Goal: Task Accomplishment & Management: Use online tool/utility

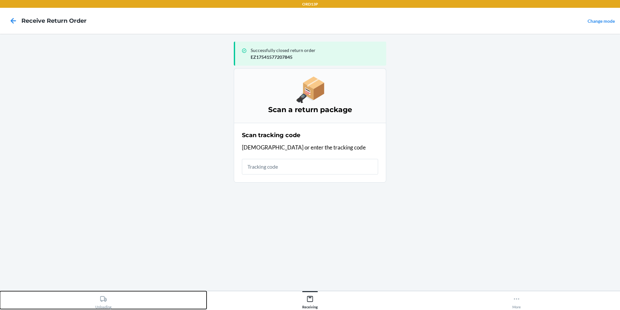
click at [107, 306] on div "Unloading" at bounding box center [103, 300] width 16 height 16
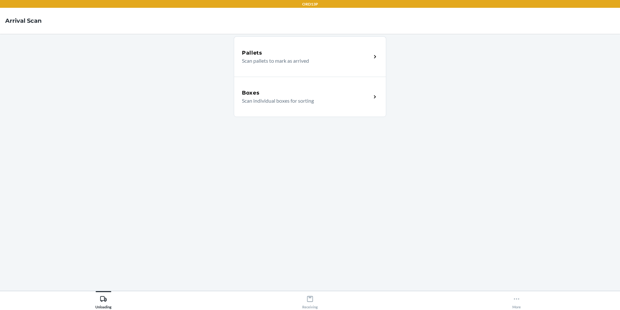
click at [348, 103] on p "Scan individual boxes for sorting" at bounding box center [304, 101] width 124 height 8
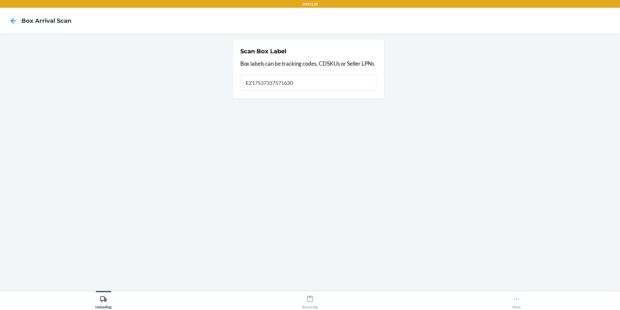
type input "EZ17537317571620"
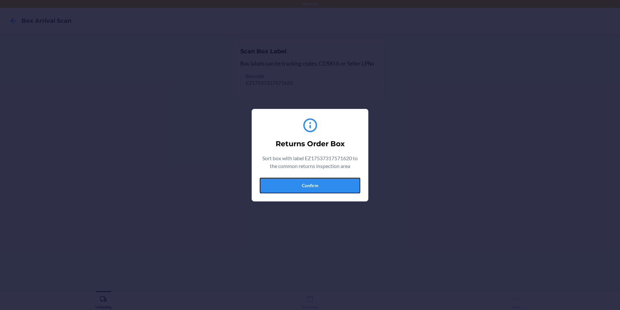
click at [295, 183] on button "Confirm" at bounding box center [310, 185] width 101 height 16
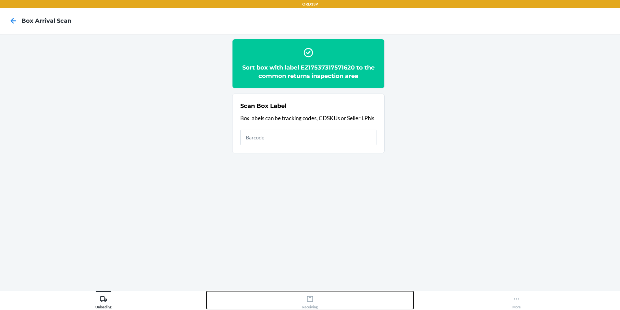
click at [310, 304] on div "Receiving" at bounding box center [310, 300] width 16 height 16
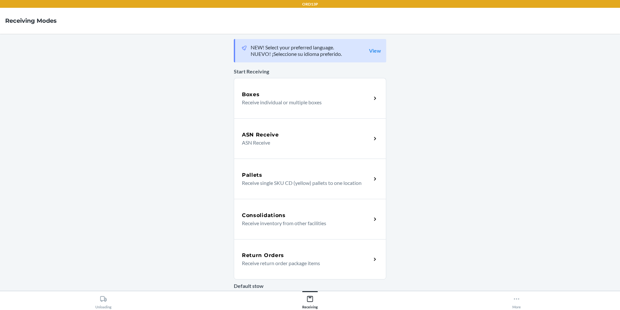
click at [315, 254] on div "Return Orders" at bounding box center [306, 255] width 129 height 8
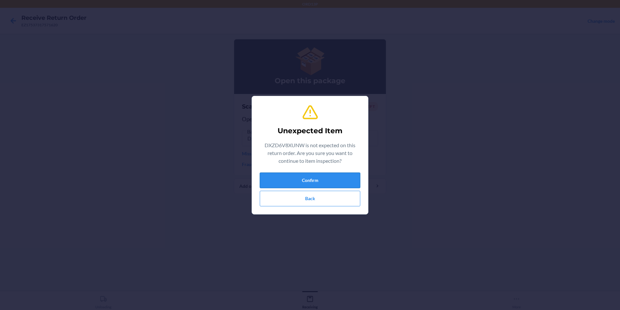
click at [356, 182] on button "Confirm" at bounding box center [310, 180] width 101 height 16
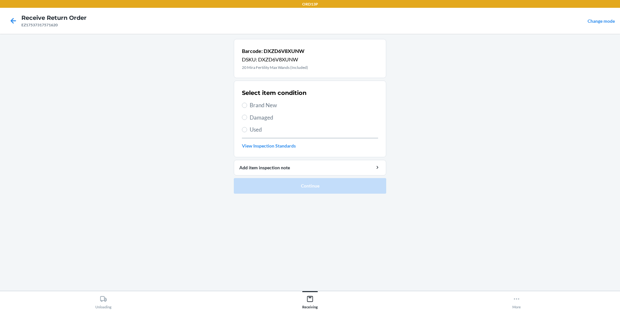
click at [334, 103] on span "Brand New" at bounding box center [314, 105] width 128 height 8
click at [247, 103] on input "Brand New" at bounding box center [244, 105] width 5 height 5
radio input "true"
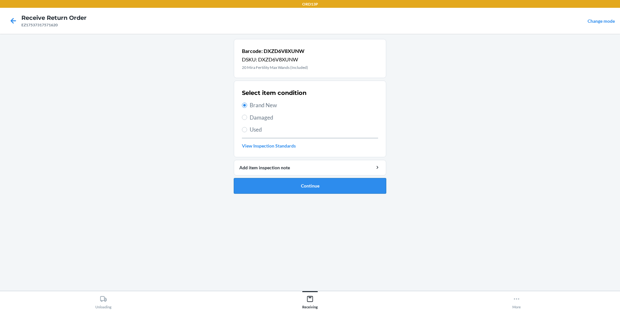
click at [356, 186] on button "Continue" at bounding box center [310, 186] width 152 height 16
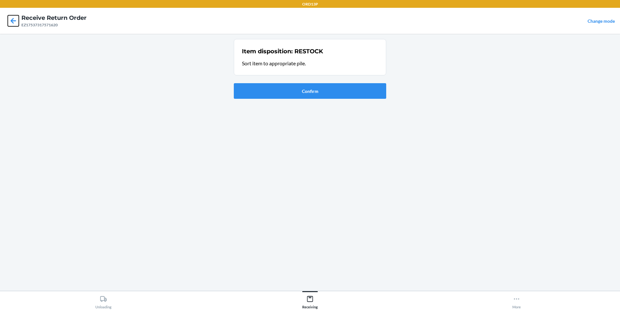
drag, startPoint x: 15, startPoint y: 19, endPoint x: 24, endPoint y: 15, distance: 10.3
click at [24, 16] on nav "Receive Return Order EZ17537317571620 Change mode" at bounding box center [310, 21] width 620 height 26
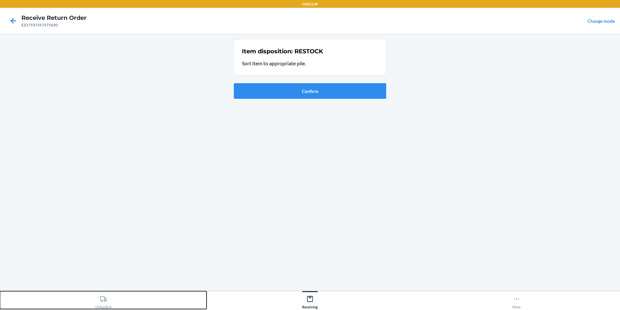
click at [103, 304] on div "Unloading" at bounding box center [103, 300] width 16 height 16
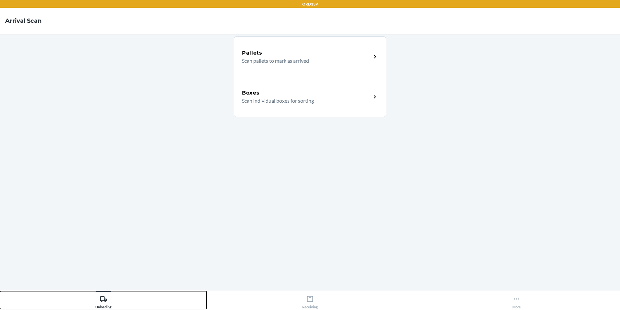
click at [0, 291] on button "Unloading" at bounding box center [103, 300] width 207 height 18
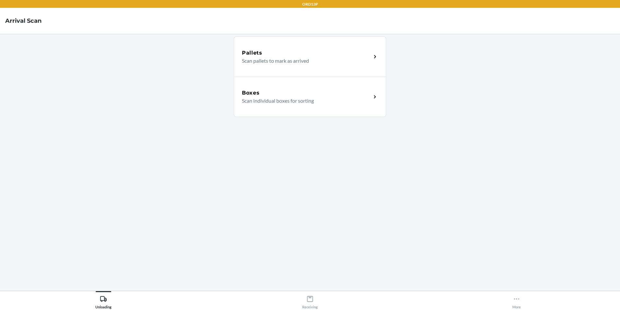
click at [323, 100] on p "Scan individual boxes for sorting" at bounding box center [304, 101] width 124 height 8
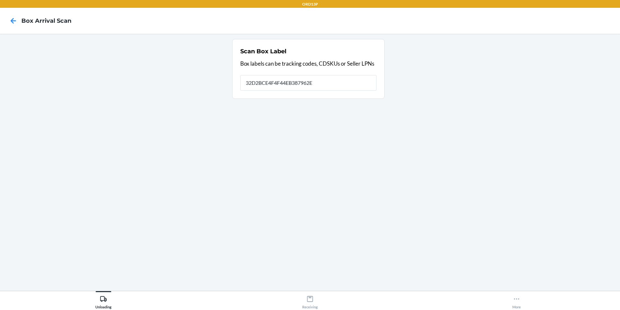
type input "32D2BCE4F4F44EB387962E"
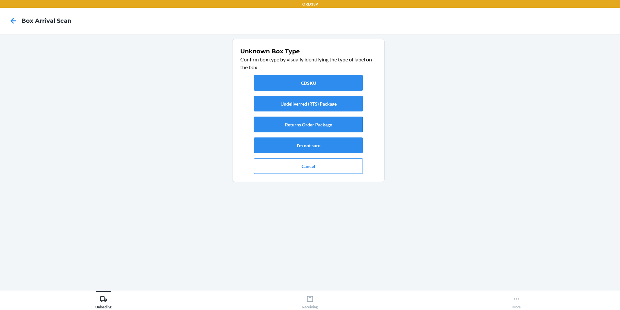
click at [299, 124] on button "Returns Order Package" at bounding box center [308, 124] width 109 height 16
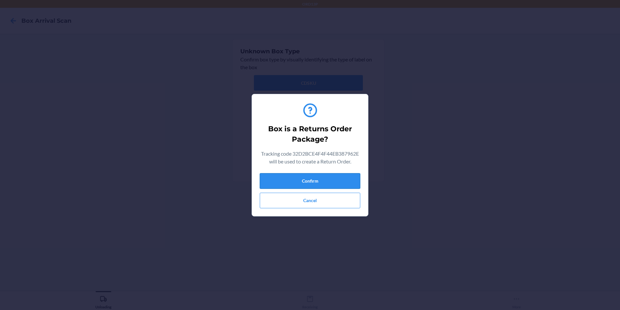
click at [287, 178] on button "Confirm" at bounding box center [310, 181] width 101 height 16
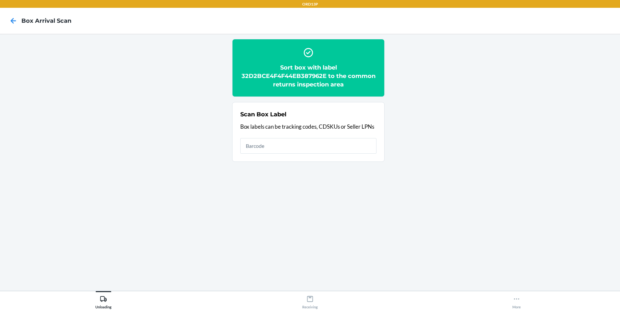
click at [318, 290] on div "ORD13P Box Arrival Scan Sort box with label 32D2BCE4F4F44EB387962E to the commo…" at bounding box center [310, 155] width 620 height 310
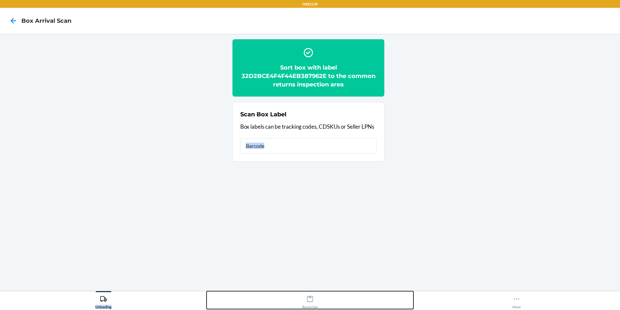
drag, startPoint x: 318, startPoint y: 290, endPoint x: 309, endPoint y: 304, distance: 16.4
click at [309, 304] on div "Receiving" at bounding box center [310, 300] width 16 height 16
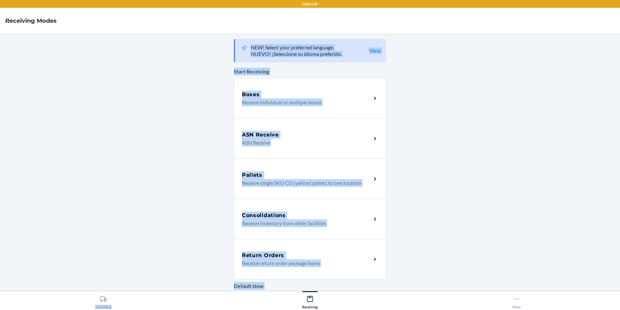
drag, startPoint x: 231, startPoint y: 167, endPoint x: 228, endPoint y: 164, distance: 4.8
click at [234, 166] on div "Pallets Receive single SKU CD (yellow) pallets to one location" at bounding box center [310, 178] width 152 height 40
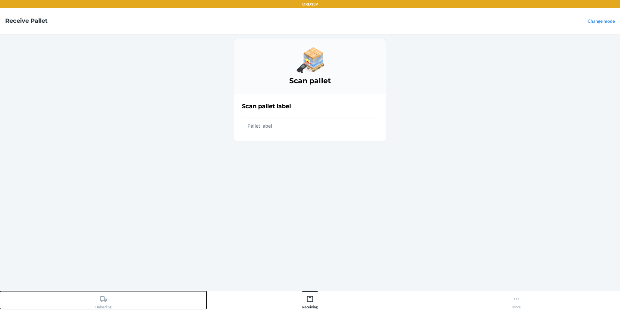
click at [106, 302] on div "Unloading" at bounding box center [103, 300] width 16 height 16
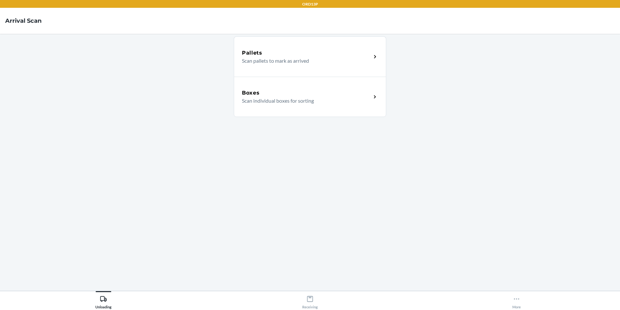
click at [292, 83] on div "Boxes Scan individual boxes for sorting" at bounding box center [310, 97] width 152 height 40
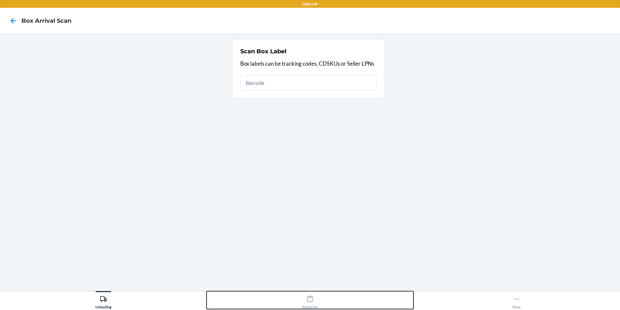
click at [310, 298] on icon at bounding box center [310, 298] width 7 height 7
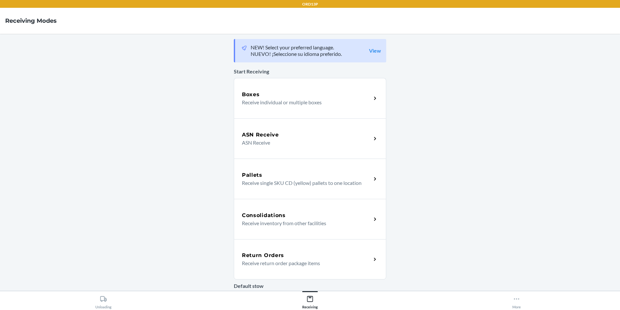
click at [282, 262] on p "Receive return order package items" at bounding box center [304, 263] width 124 height 8
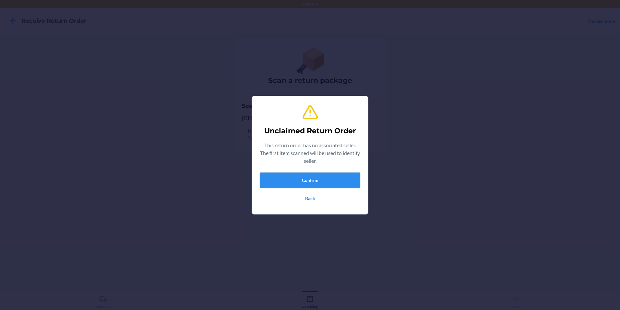
click at [337, 176] on button "Confirm" at bounding box center [310, 180] width 101 height 16
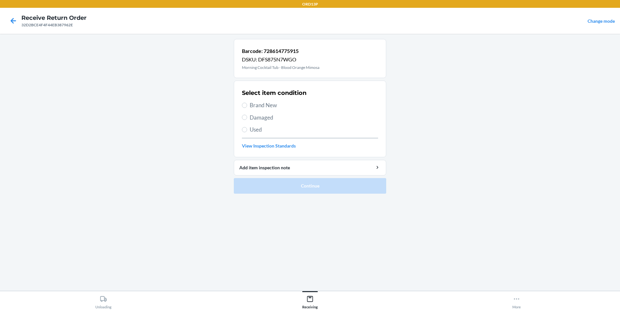
click at [258, 106] on span "Brand New" at bounding box center [314, 105] width 128 height 8
click at [247, 106] on input "Brand New" at bounding box center [244, 105] width 5 height 5
radio input "true"
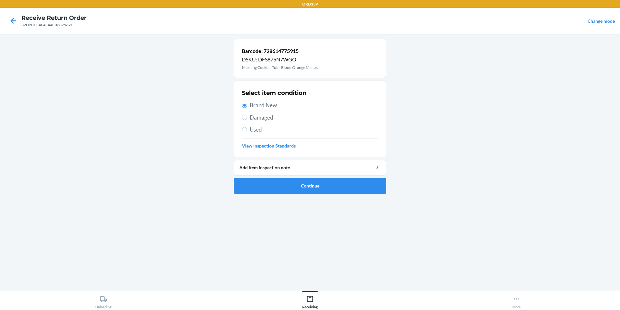
click at [279, 176] on li "Barcode: 728614775915 DSKU: DFS875N7WGO Morning Cocktail Tub - Blood Orange Mim…" at bounding box center [310, 116] width 152 height 154
click at [281, 184] on button "Continue" at bounding box center [310, 186] width 152 height 16
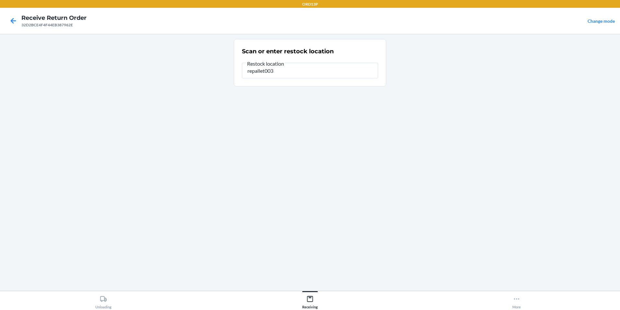
type input "repallet003"
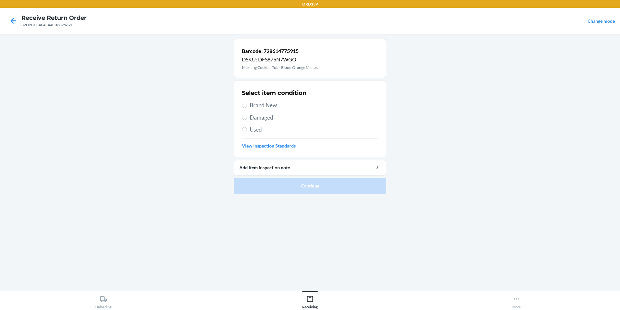
click at [285, 112] on div "Select item condition Brand New Damaged Used View Inspection Standards" at bounding box center [310, 119] width 136 height 64
drag, startPoint x: 273, startPoint y: 106, endPoint x: 296, endPoint y: 152, distance: 51.7
click at [273, 106] on span "Brand New" at bounding box center [314, 105] width 128 height 8
click at [247, 106] on input "Brand New" at bounding box center [244, 105] width 5 height 5
radio input "true"
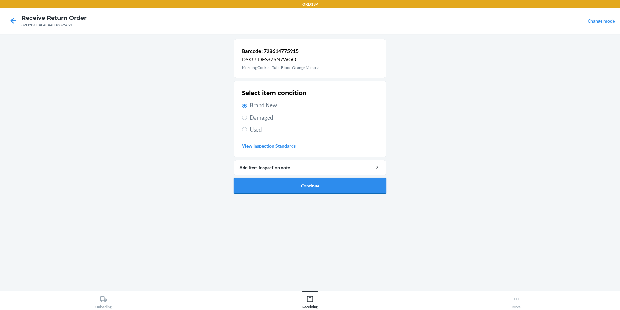
click at [286, 185] on button "Continue" at bounding box center [310, 186] width 152 height 16
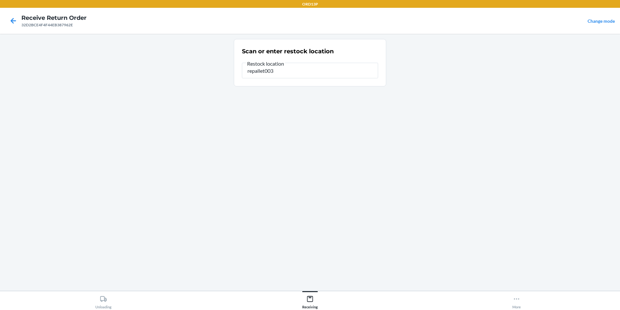
type input "repallet003"
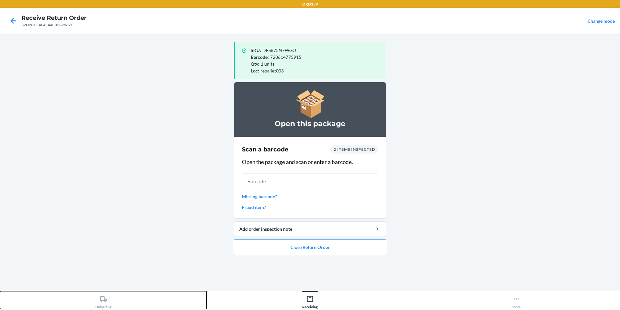
click at [102, 303] on div "Unloading" at bounding box center [103, 300] width 16 height 16
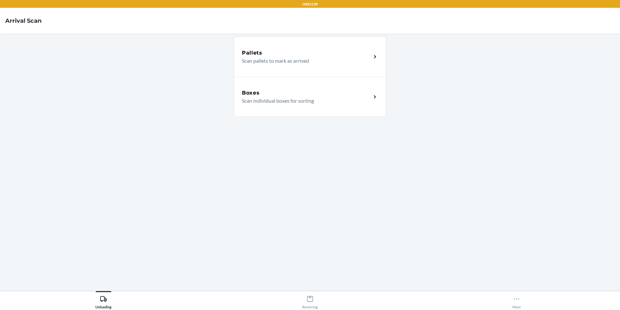
click at [277, 106] on div "Boxes Scan individual boxes for sorting" at bounding box center [310, 97] width 152 height 40
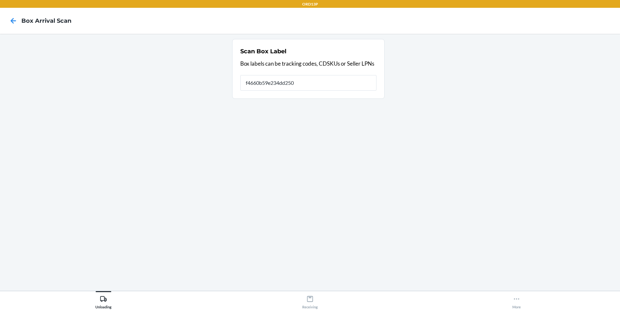
type input "f4660b59e234dd250"
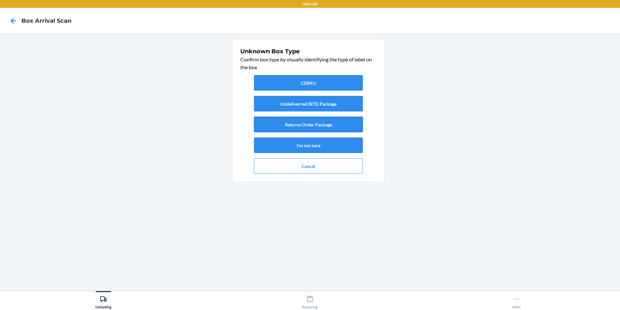
click at [352, 131] on button "Returns Order Package" at bounding box center [308, 124] width 109 height 16
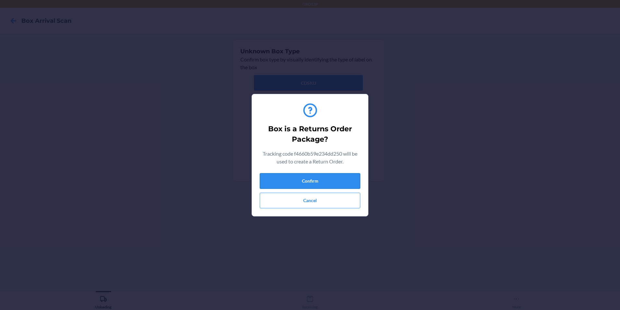
click at [323, 177] on button "Confirm" at bounding box center [310, 181] width 101 height 16
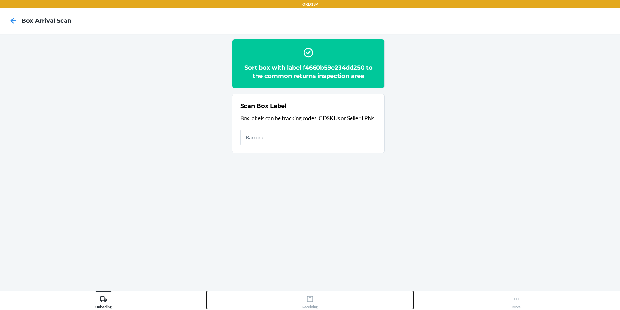
click at [309, 296] on icon at bounding box center [310, 299] width 6 height 6
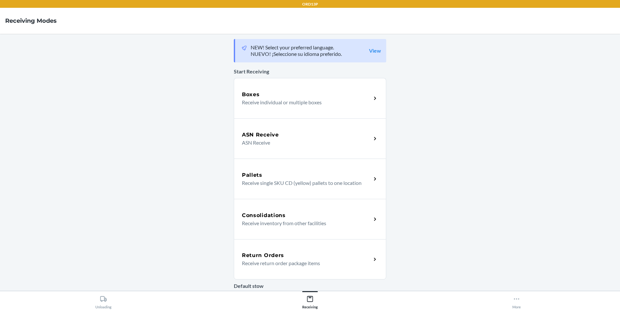
click at [314, 286] on p "Default stow" at bounding box center [310, 286] width 152 height 8
click at [306, 243] on div "Return Orders Receive return order package items" at bounding box center [310, 259] width 152 height 40
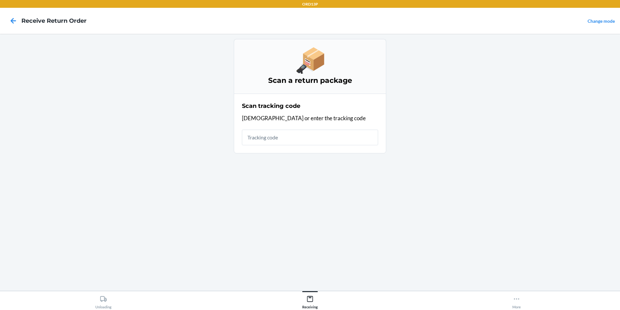
click at [307, 245] on div "Scan a return package Scan tracking code Scan or enter the tracking code" at bounding box center [310, 162] width 152 height 246
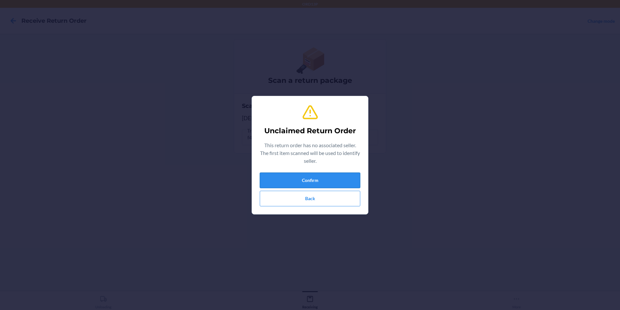
click at [309, 181] on button "Confirm" at bounding box center [310, 180] width 101 height 16
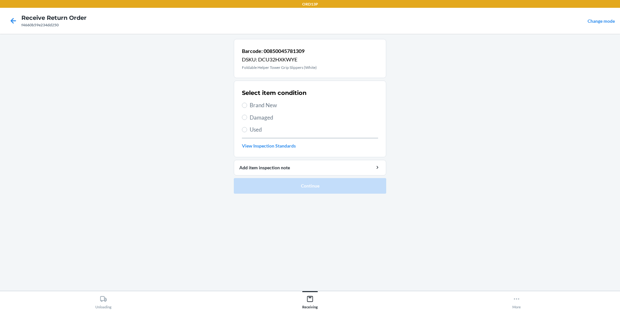
click at [295, 109] on div "Select item condition Brand New Damaged Used View Inspection Standards" at bounding box center [310, 119] width 136 height 64
drag, startPoint x: 297, startPoint y: 108, endPoint x: 300, endPoint y: 106, distance: 4.4
click at [299, 107] on span "Brand New" at bounding box center [314, 105] width 128 height 8
click at [247, 107] on input "Brand New" at bounding box center [244, 105] width 5 height 5
radio input "true"
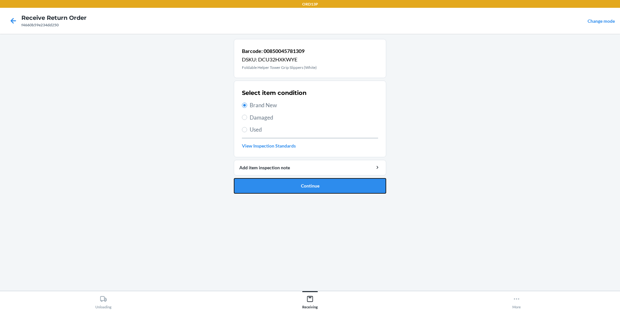
drag, startPoint x: 324, startPoint y: 184, endPoint x: 331, endPoint y: 184, distance: 6.8
click at [325, 184] on button "Continue" at bounding box center [310, 186] width 152 height 16
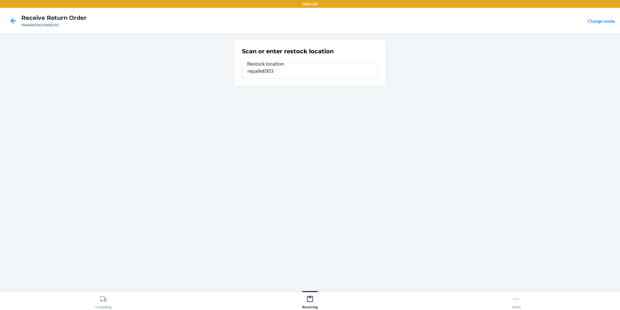
type input "repallet003"
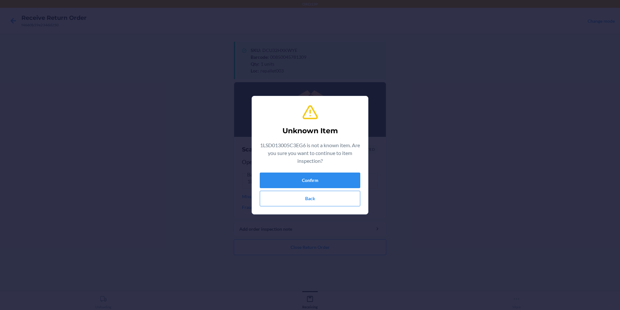
click at [309, 188] on div "Confirm Back" at bounding box center [310, 189] width 101 height 34
drag, startPoint x: 309, startPoint y: 188, endPoint x: 313, endPoint y: 180, distance: 9.4
click at [313, 180] on button "Confirm" at bounding box center [310, 180] width 101 height 16
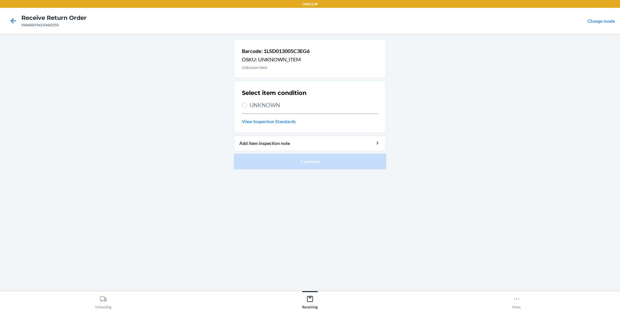
click at [15, 27] on div at bounding box center [13, 21] width 16 height 16
click at [15, 23] on icon at bounding box center [13, 20] width 11 height 11
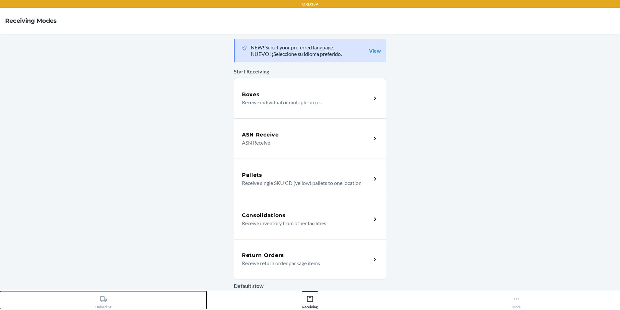
click at [113, 301] on button "Unloading" at bounding box center [103, 300] width 207 height 18
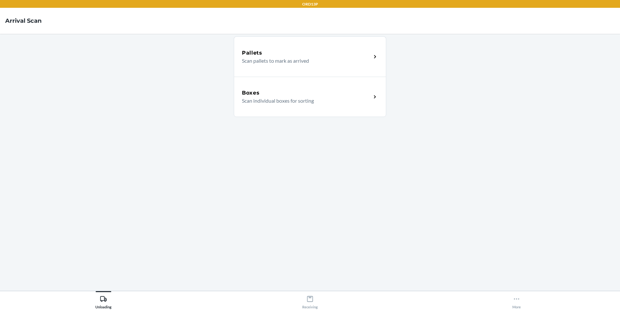
click at [285, 87] on div "Boxes Scan individual boxes for sorting" at bounding box center [310, 97] width 152 height 40
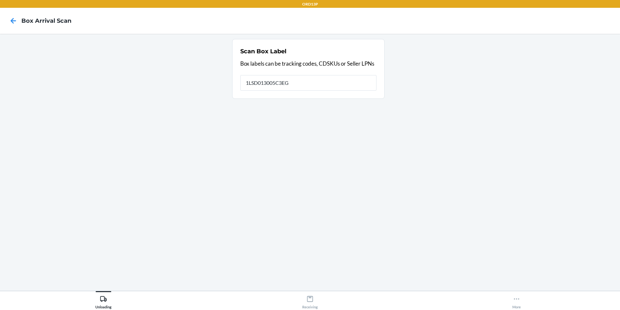
type input "1LSD013005C3EG6"
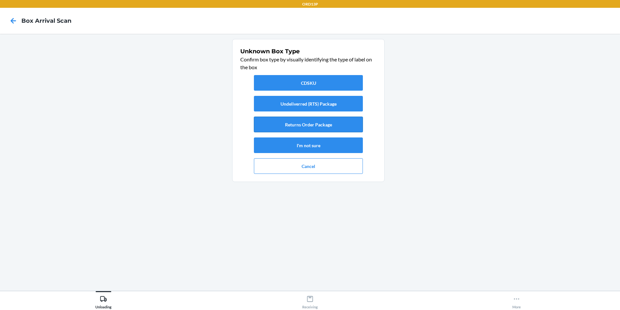
click at [300, 124] on button "Returns Order Package" at bounding box center [308, 124] width 109 height 16
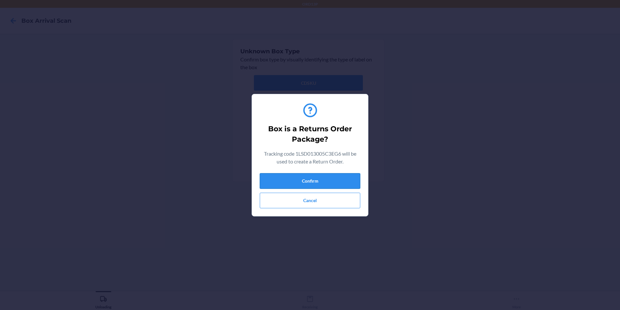
click at [310, 179] on button "Confirm" at bounding box center [310, 181] width 101 height 16
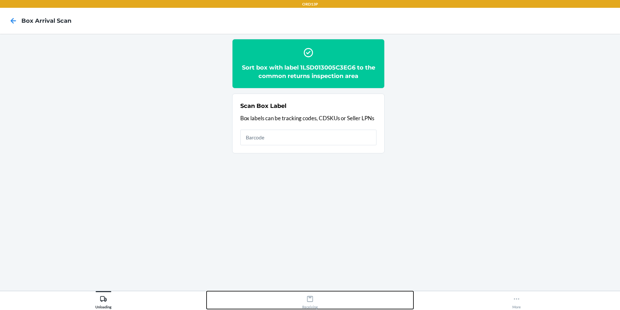
click at [313, 301] on icon at bounding box center [310, 298] width 7 height 7
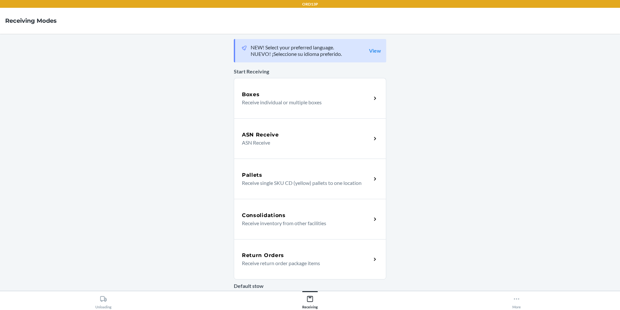
click at [286, 252] on div "Return Orders" at bounding box center [306, 255] width 129 height 8
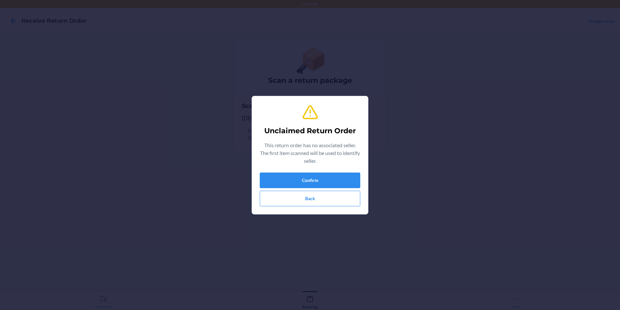
type input "198485627352"
click at [272, 175] on button "Confirm" at bounding box center [310, 180] width 101 height 16
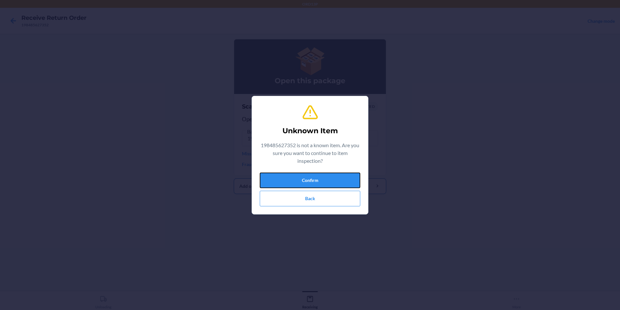
click at [279, 180] on button "Confirm" at bounding box center [310, 180] width 101 height 16
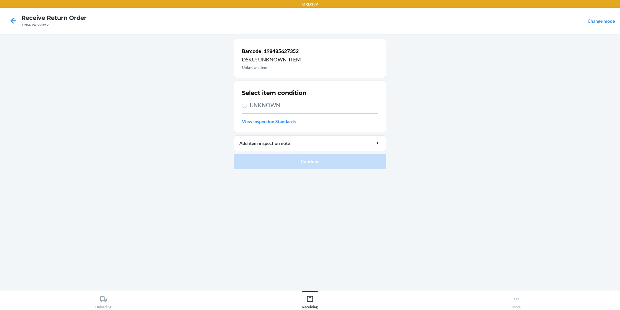
click at [19, 25] on div at bounding box center [13, 21] width 16 height 16
click at [14, 19] on icon at bounding box center [13, 20] width 11 height 11
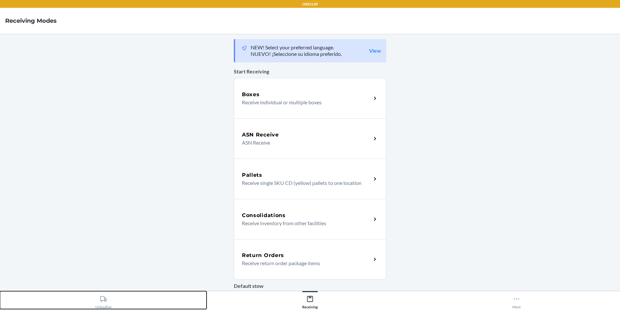
click at [109, 302] on div "Unloading" at bounding box center [103, 300] width 16 height 16
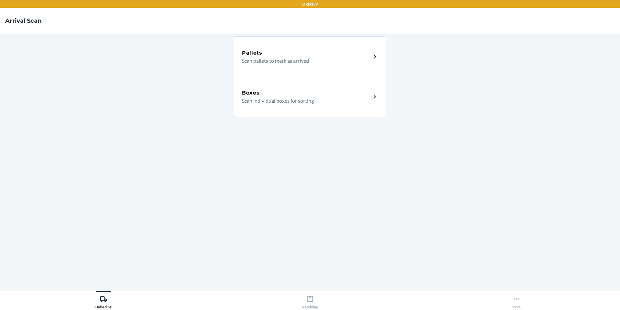
click at [302, 104] on p "Scan individual boxes for sorting" at bounding box center [304, 101] width 124 height 8
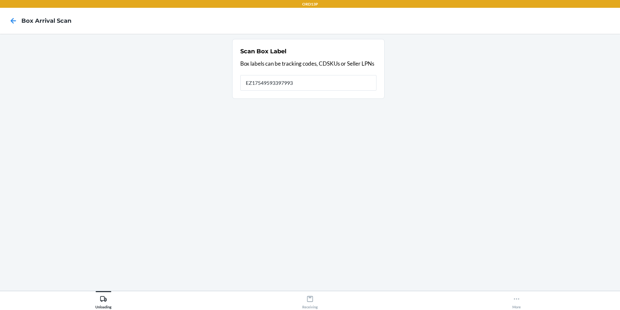
type input "EZ17549593397993"
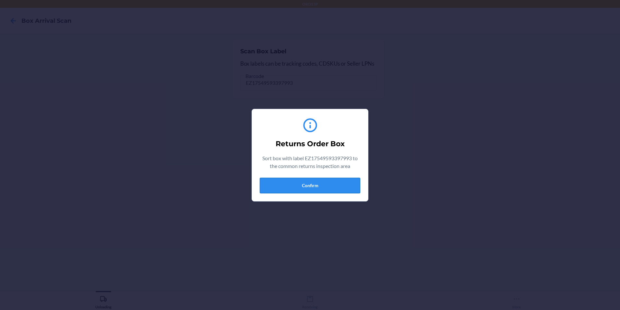
click at [274, 189] on button "Confirm" at bounding box center [310, 185] width 101 height 16
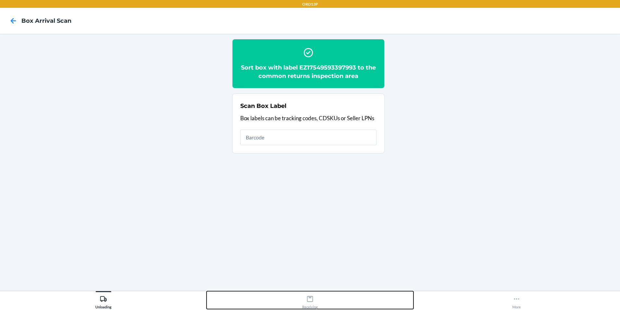
click at [310, 304] on div "Receiving" at bounding box center [310, 300] width 16 height 16
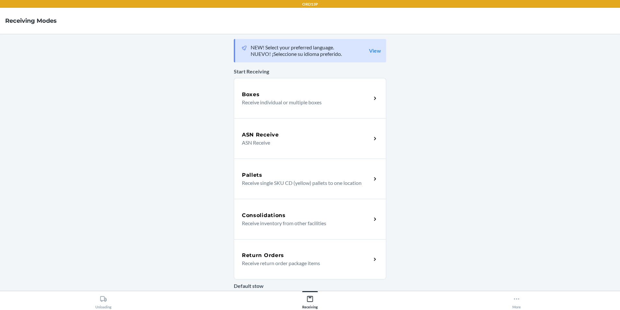
click at [310, 261] on p "Receive return order package items" at bounding box center [304, 263] width 124 height 8
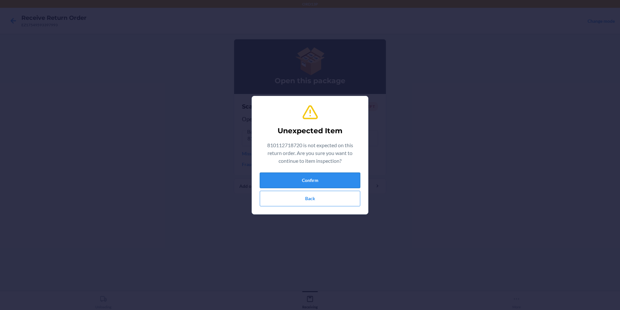
click at [300, 180] on button "Confirm" at bounding box center [310, 180] width 101 height 16
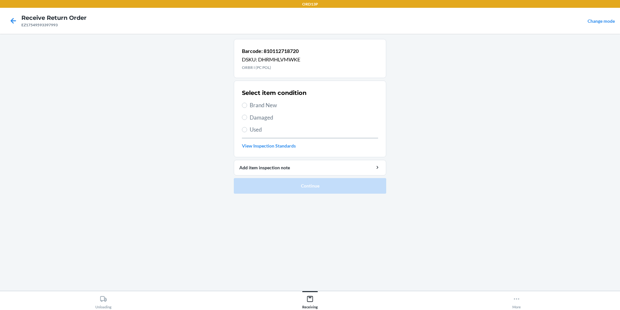
click at [278, 102] on span "Brand New" at bounding box center [314, 105] width 128 height 8
click at [247, 103] on input "Brand New" at bounding box center [244, 105] width 5 height 5
radio input "true"
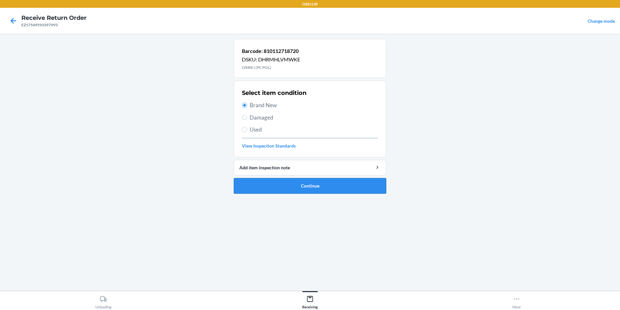
click at [280, 184] on button "Continue" at bounding box center [310, 186] width 152 height 16
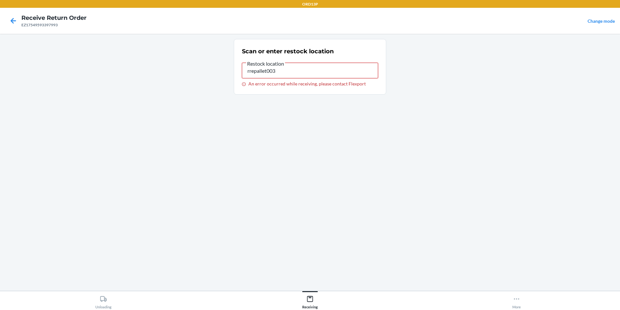
click at [250, 71] on input "rrepallet003" at bounding box center [310, 71] width 136 height 16
type input "repallet003"
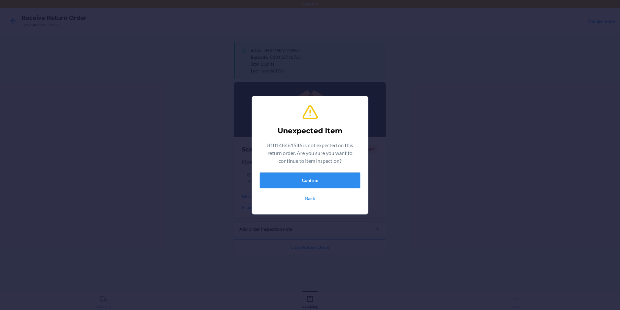
click at [317, 181] on button "Confirm" at bounding box center [310, 180] width 101 height 16
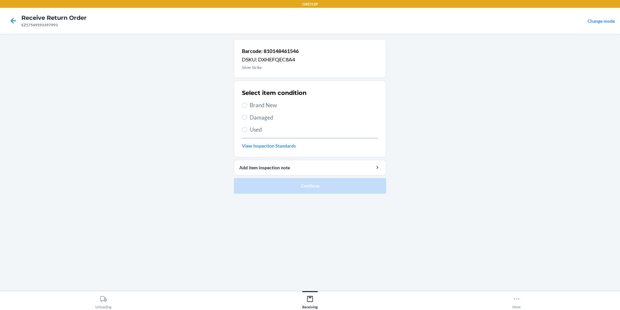
click at [268, 105] on span "Brand New" at bounding box center [314, 105] width 128 height 8
click at [247, 105] on input "Brand New" at bounding box center [244, 105] width 5 height 5
radio input "true"
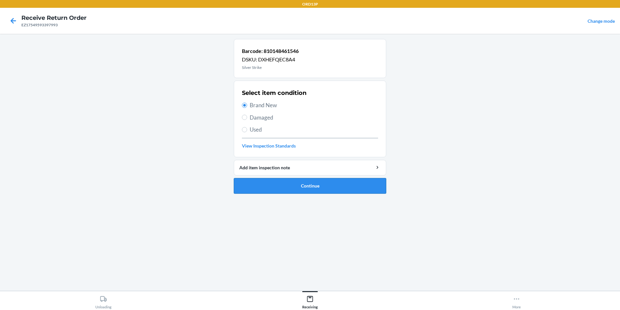
click at [286, 188] on button "Continue" at bounding box center [310, 186] width 152 height 16
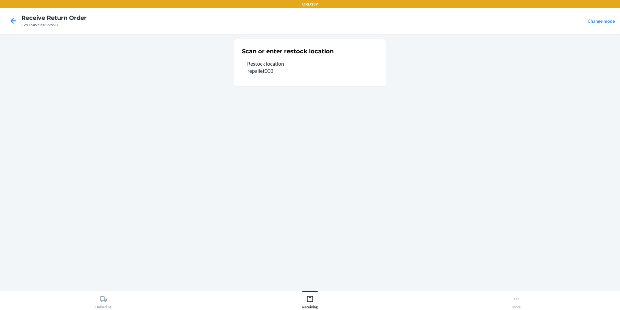
type input "repallet003"
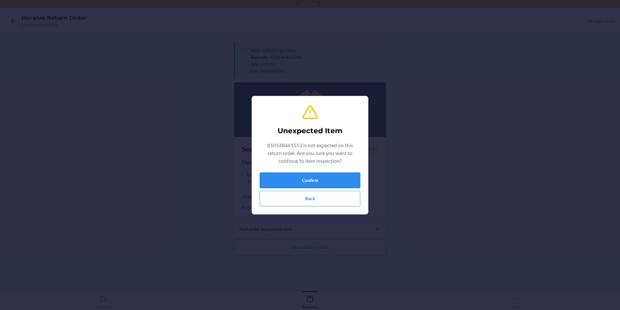
click at [283, 178] on button "Confirm" at bounding box center [310, 180] width 101 height 16
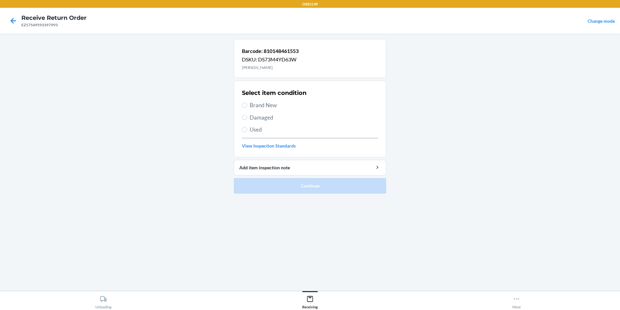
click at [268, 106] on span "Brand New" at bounding box center [314, 105] width 128 height 8
click at [247, 106] on input "Brand New" at bounding box center [244, 105] width 5 height 5
radio input "true"
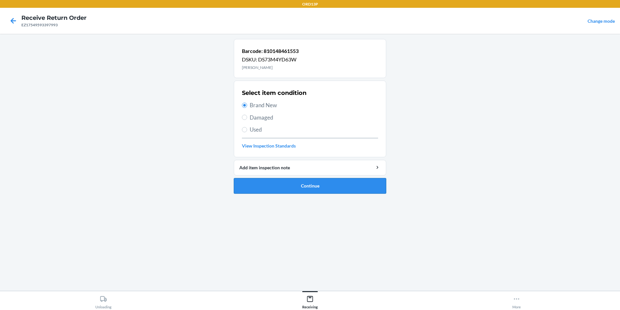
click at [285, 184] on button "Continue" at bounding box center [310, 186] width 152 height 16
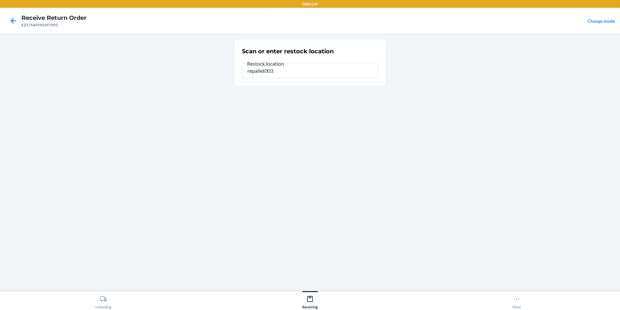
type input "repallet003"
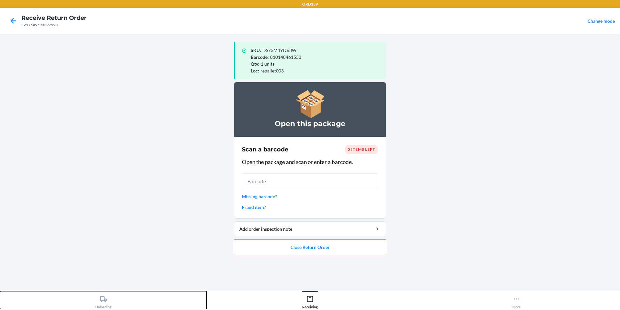
click at [101, 299] on icon at bounding box center [103, 298] width 7 height 7
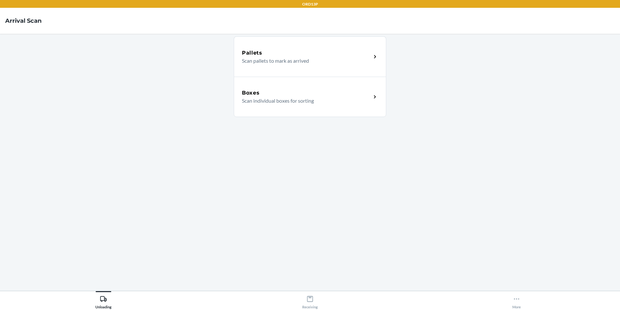
click at [297, 92] on div "Boxes" at bounding box center [306, 93] width 129 height 8
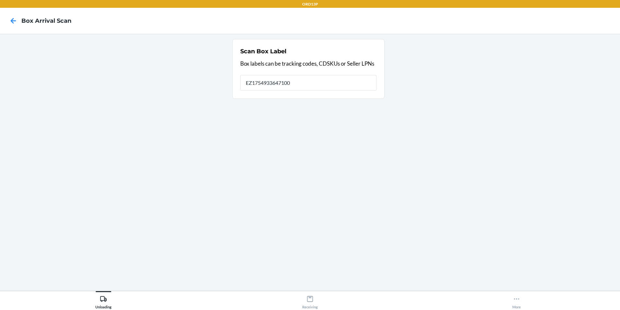
type input "EZ17549336471009"
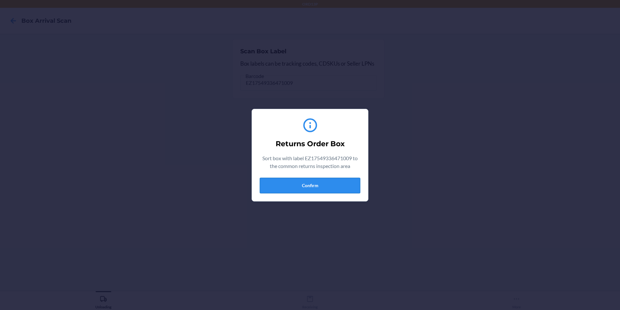
click at [297, 189] on button "Confirm" at bounding box center [310, 185] width 101 height 16
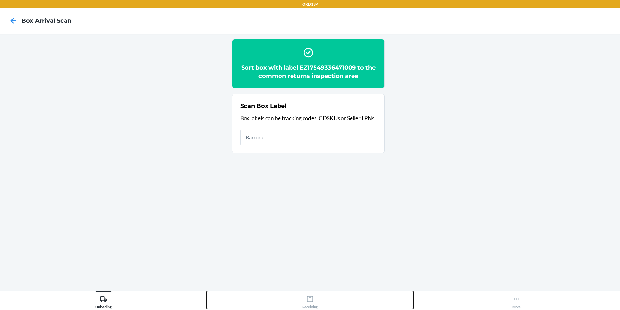
click at [309, 298] on icon at bounding box center [310, 298] width 7 height 7
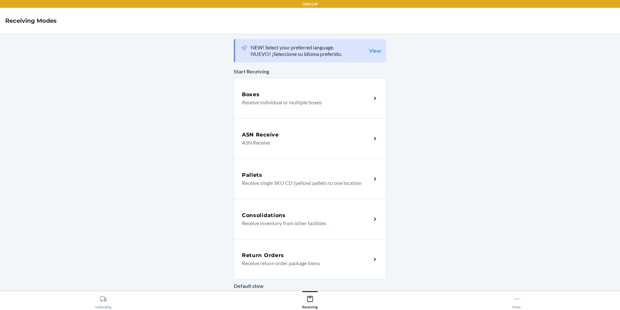
click at [300, 246] on div "Return Orders Receive return order package items" at bounding box center [310, 259] width 152 height 40
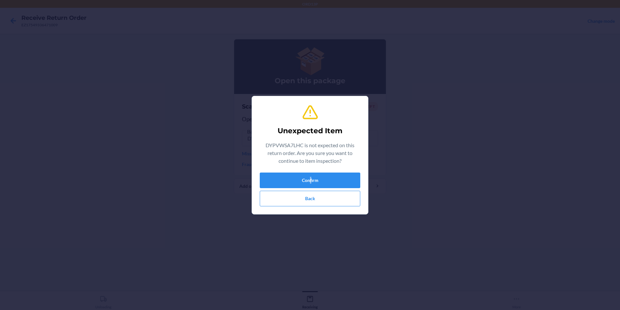
click at [310, 171] on div "Unexpected Item DYPVWSA7LHC is not expected on this return order. Are you sure …" at bounding box center [310, 154] width 101 height 107
drag, startPoint x: 310, startPoint y: 171, endPoint x: 308, endPoint y: 176, distance: 6.2
click at [308, 176] on button "Confirm" at bounding box center [310, 180] width 101 height 16
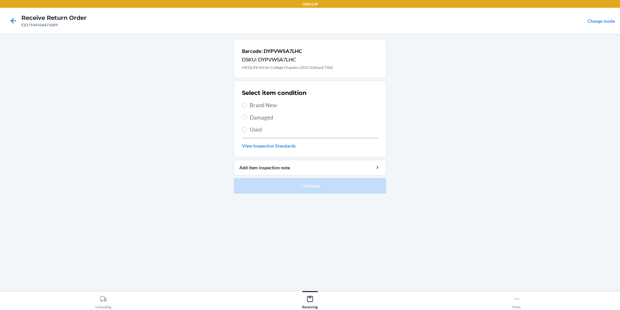
click at [266, 105] on span "Brand New" at bounding box center [314, 105] width 128 height 8
click at [247, 105] on input "Brand New" at bounding box center [244, 105] width 5 height 5
radio input "true"
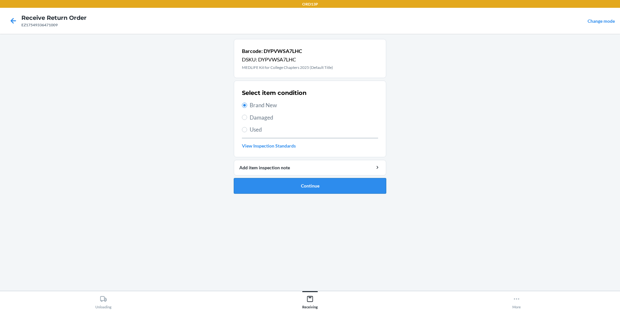
click at [266, 185] on button "Continue" at bounding box center [310, 186] width 152 height 16
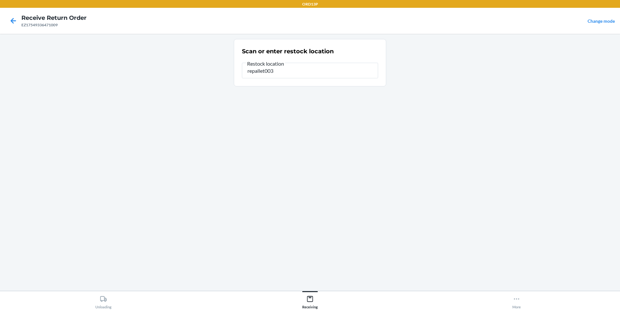
type input "repallet003"
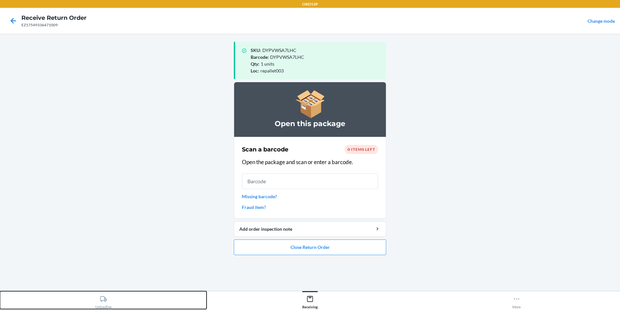
click at [108, 301] on div "Unloading" at bounding box center [103, 300] width 16 height 16
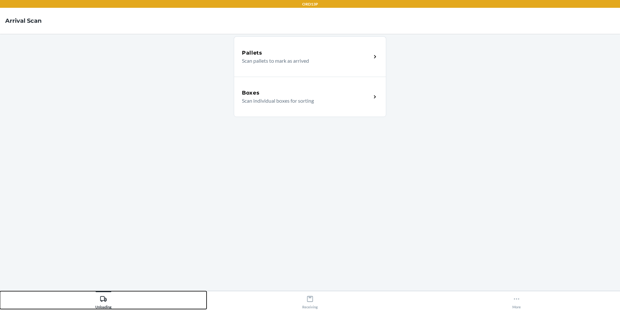
click at [169, 299] on button "Unloading" at bounding box center [103, 300] width 207 height 18
click at [0, 291] on button "Unloading" at bounding box center [103, 300] width 207 height 18
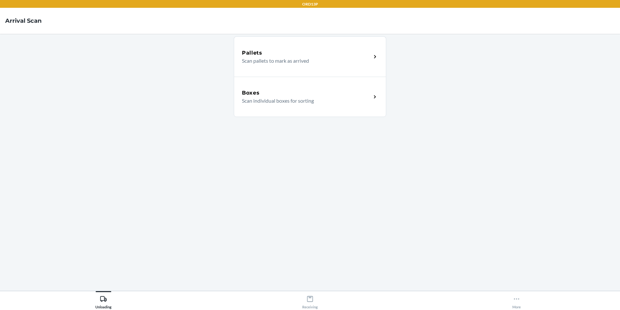
click at [254, 83] on div "Boxes Scan individual boxes for sorting" at bounding box center [310, 97] width 152 height 40
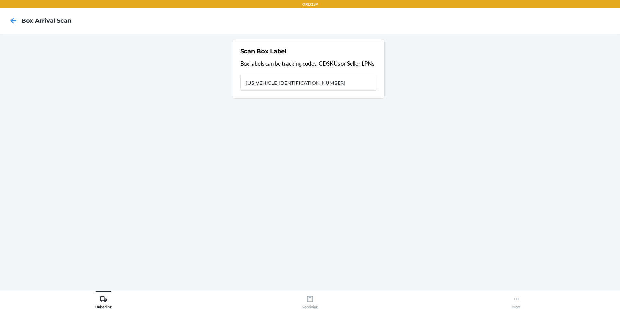
type input "1ZX4F8470394900479"
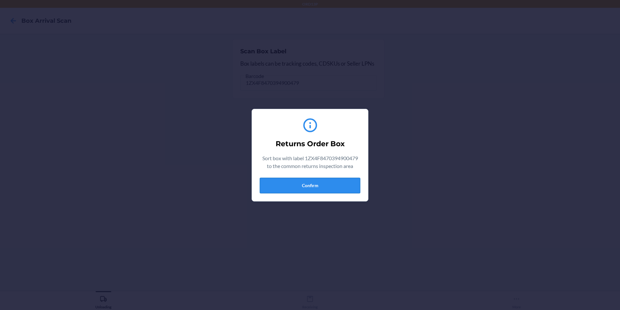
click at [309, 188] on button "Confirm" at bounding box center [310, 185] width 101 height 16
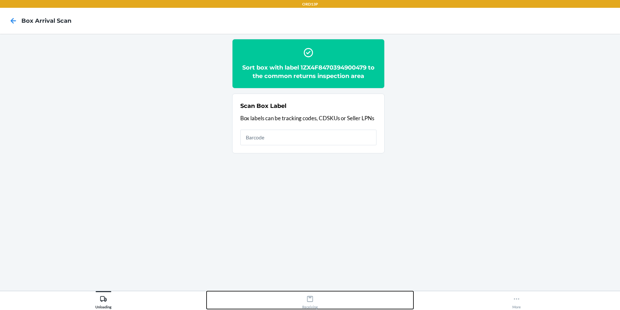
click at [312, 303] on div "Receiving" at bounding box center [310, 300] width 16 height 16
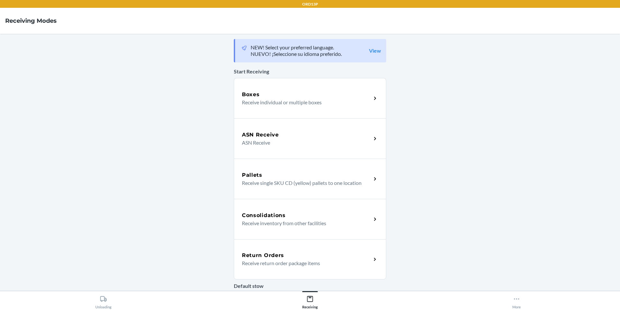
click at [297, 253] on div "Return Orders" at bounding box center [306, 255] width 129 height 8
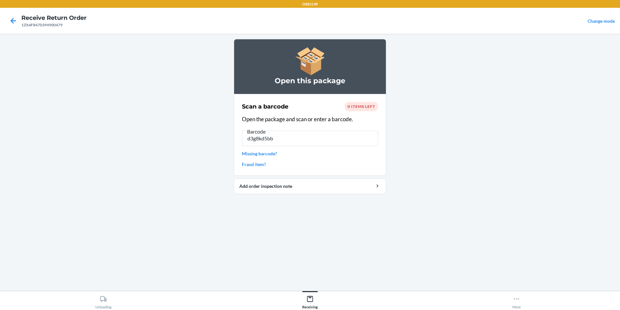
type input "d3g8kd5bbz"
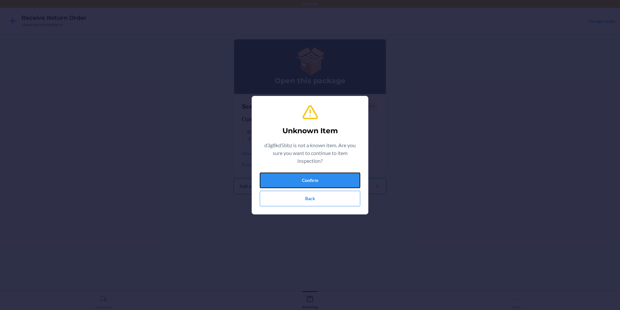
click at [265, 176] on button "Confirm" at bounding box center [310, 180] width 101 height 16
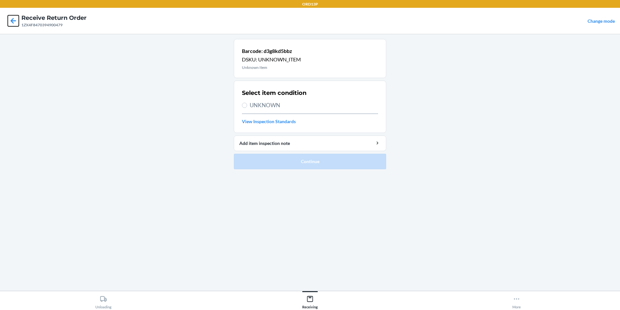
click at [17, 21] on icon at bounding box center [13, 20] width 11 height 11
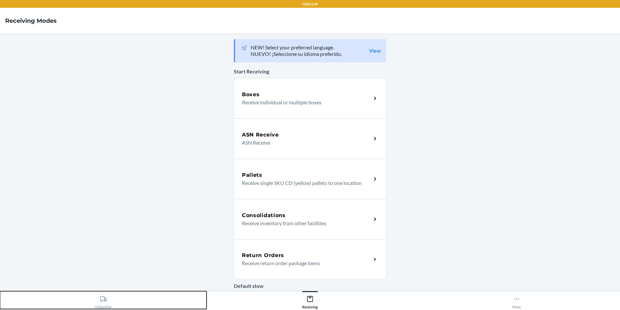
click at [99, 301] on div "Unloading" at bounding box center [103, 300] width 16 height 16
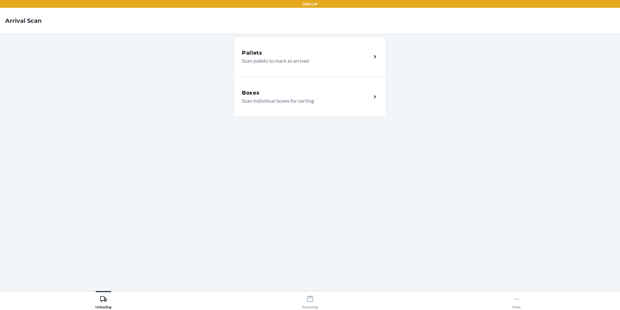
click at [277, 100] on p "Scan individual boxes for sorting" at bounding box center [304, 101] width 124 height 8
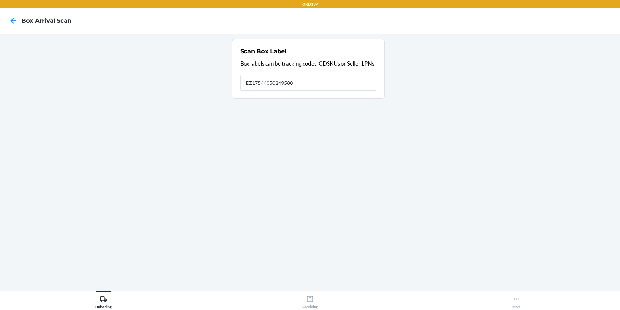
type input "EZ17544050249580"
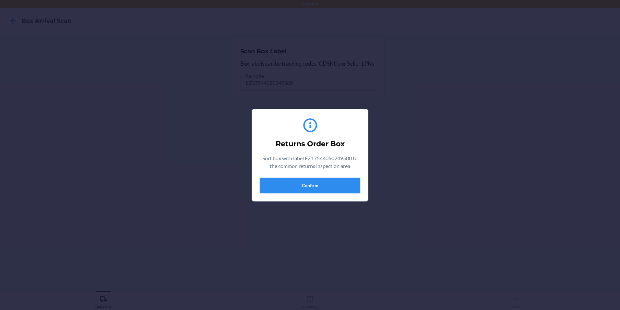
click at [308, 184] on button "Confirm" at bounding box center [310, 185] width 101 height 16
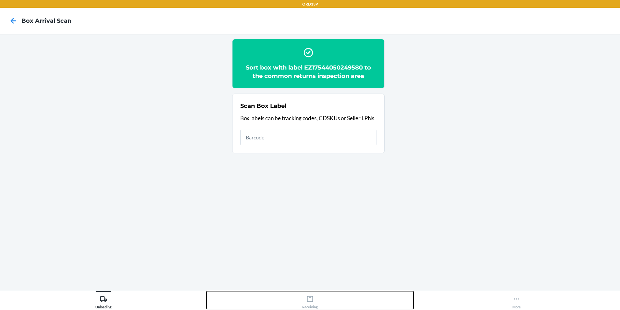
click at [308, 299] on icon at bounding box center [310, 298] width 7 height 7
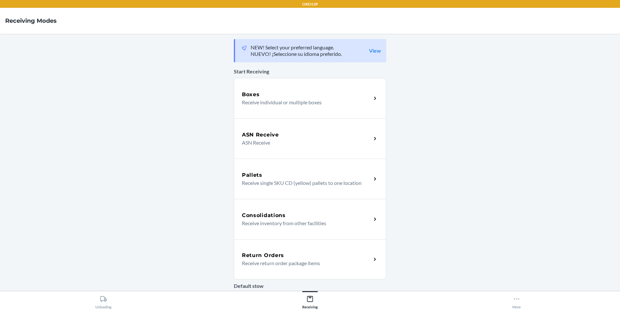
click at [250, 255] on h5 "Return Orders" at bounding box center [263, 255] width 42 height 8
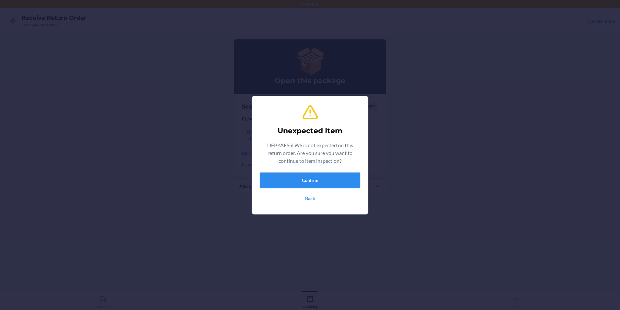
click at [344, 179] on button "Confirm" at bounding box center [310, 180] width 101 height 16
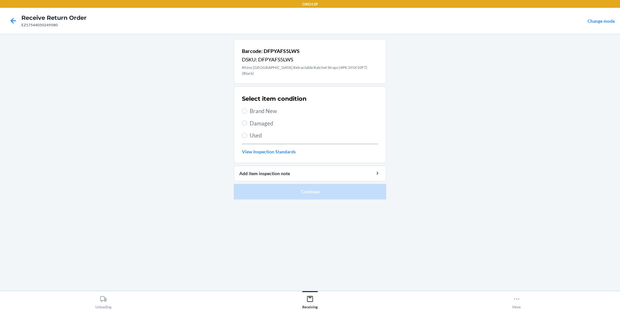
click at [276, 107] on span "Brand New" at bounding box center [314, 111] width 128 height 8
click at [247, 108] on input "Brand New" at bounding box center [244, 110] width 5 height 5
radio input "true"
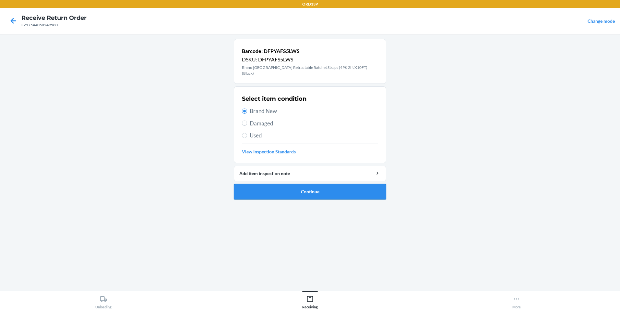
click at [292, 191] on button "Continue" at bounding box center [310, 192] width 152 height 16
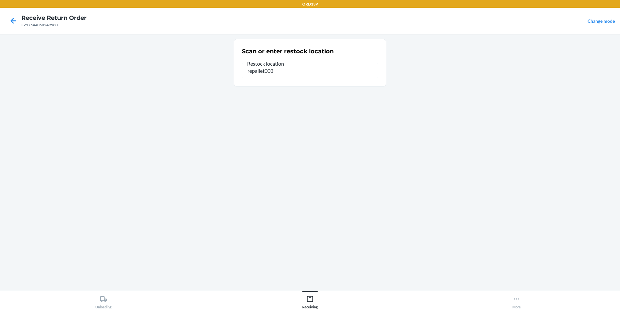
type input "repallet003"
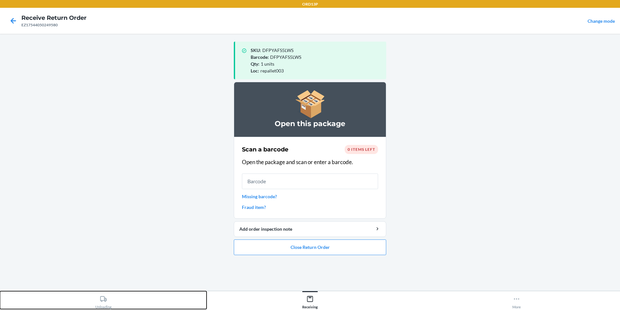
click at [102, 306] on div "Unloading" at bounding box center [103, 300] width 16 height 16
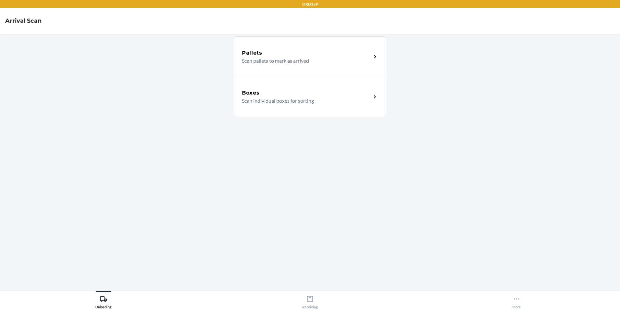
click at [315, 95] on div "Boxes" at bounding box center [306, 93] width 129 height 8
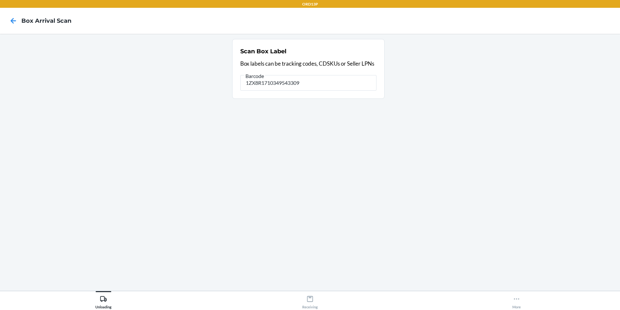
type input "1ZX8R1710349543309"
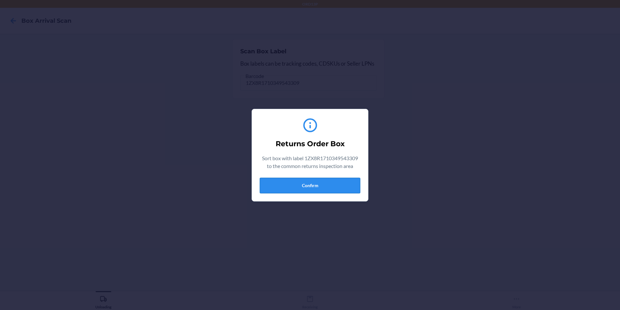
click at [297, 187] on button "Confirm" at bounding box center [310, 185] width 101 height 16
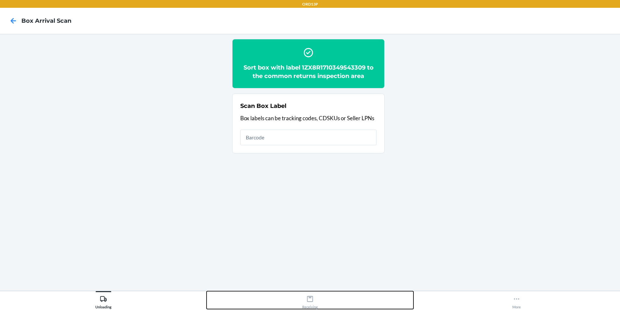
click at [307, 300] on icon at bounding box center [310, 299] width 6 height 6
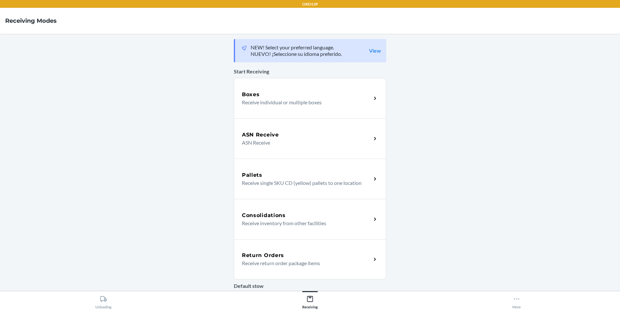
click at [305, 262] on p "Receive return order package items" at bounding box center [304, 263] width 124 height 8
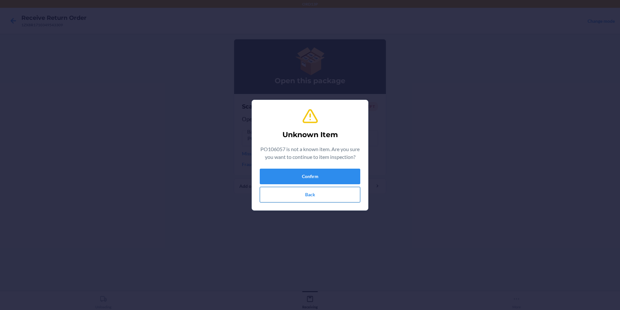
click at [326, 202] on button "Back" at bounding box center [310, 195] width 101 height 16
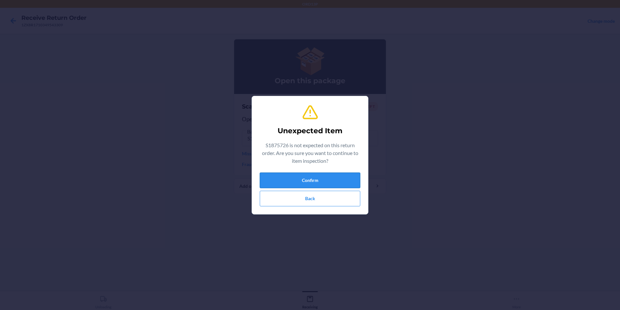
click at [280, 177] on button "Confirm" at bounding box center [310, 180] width 101 height 16
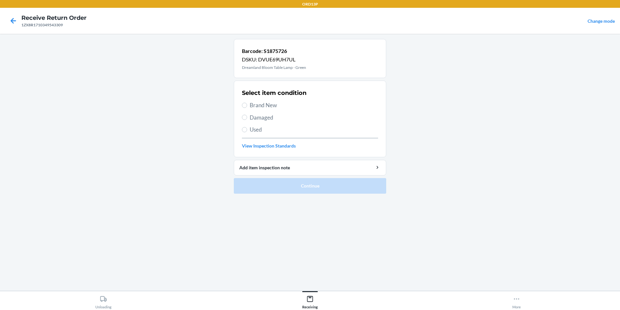
click at [275, 108] on span "Brand New" at bounding box center [314, 105] width 128 height 8
click at [247, 108] on input "Brand New" at bounding box center [244, 105] width 5 height 5
radio input "true"
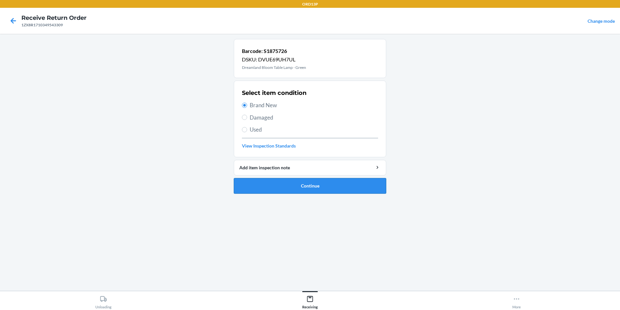
click at [266, 184] on button "Continue" at bounding box center [310, 186] width 152 height 16
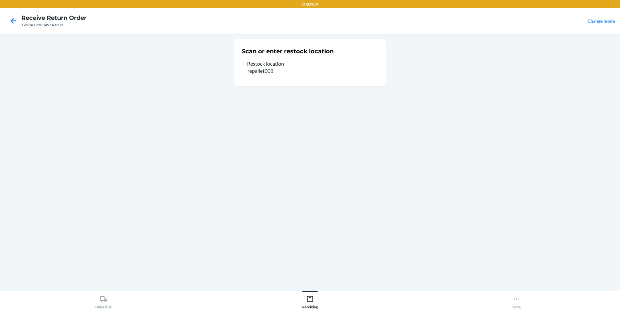
type input "repallet003"
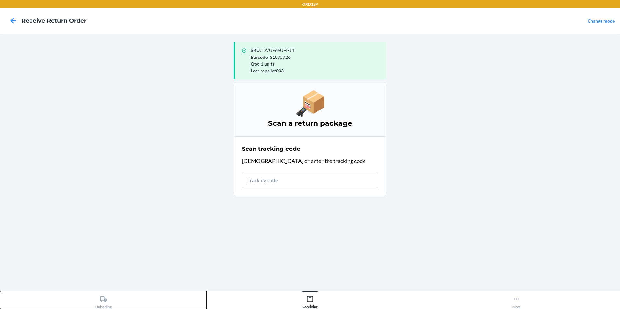
click at [105, 303] on div "Unloading" at bounding box center [103, 300] width 16 height 16
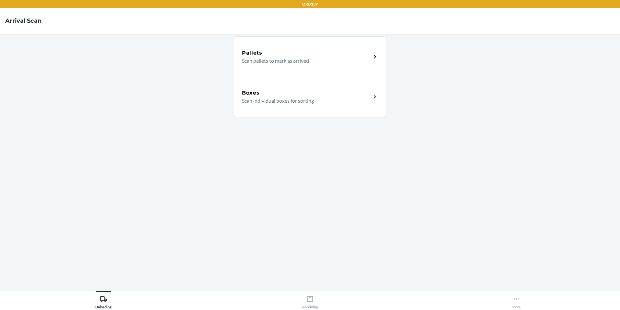
click at [328, 104] on div "Boxes Scan individual boxes for sorting" at bounding box center [310, 97] width 152 height 40
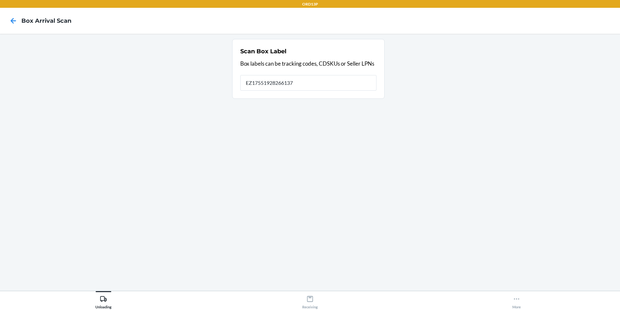
type input "EZ17551928266137"
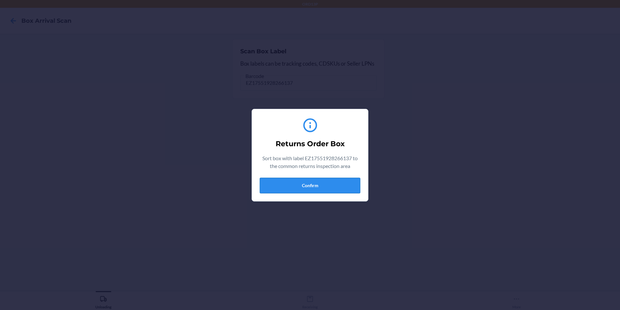
click at [270, 182] on button "Confirm" at bounding box center [310, 185] width 101 height 16
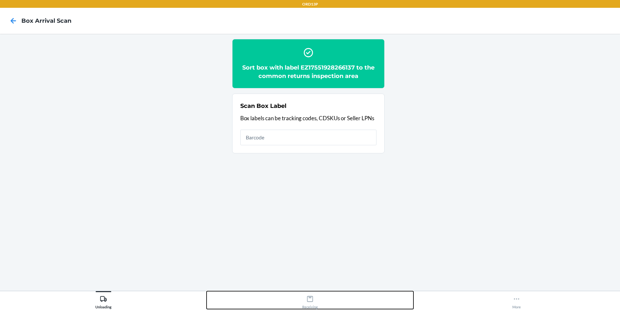
click at [313, 301] on icon at bounding box center [310, 298] width 7 height 7
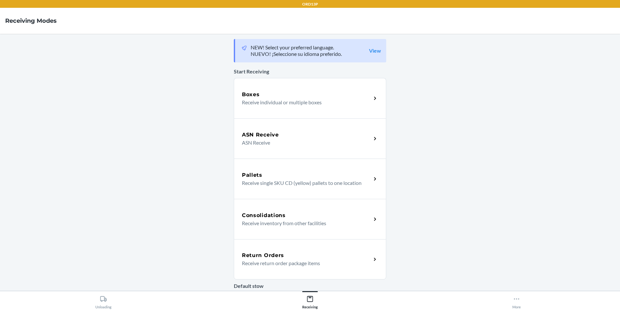
click at [295, 257] on div "Return Orders" at bounding box center [306, 255] width 129 height 8
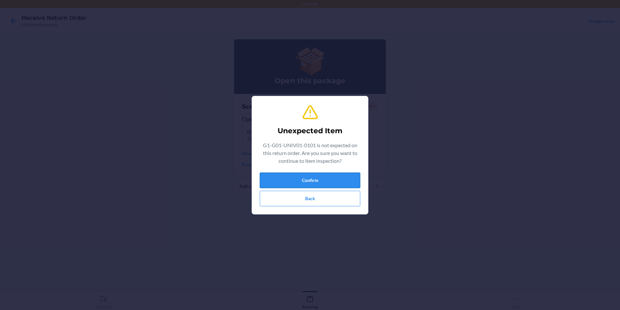
click at [314, 176] on button "Confirm" at bounding box center [310, 180] width 101 height 16
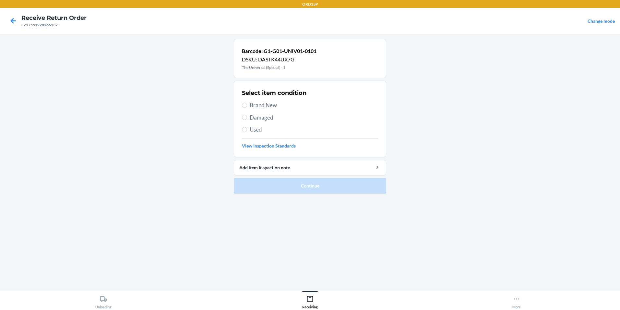
click at [248, 105] on label "Brand New" at bounding box center [310, 105] width 136 height 8
click at [247, 105] on input "Brand New" at bounding box center [244, 105] width 5 height 5
radio input "true"
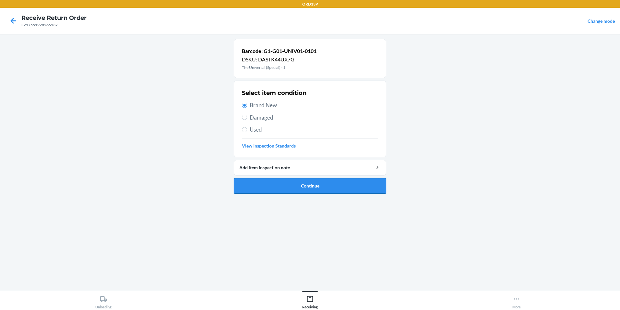
click at [344, 188] on button "Continue" at bounding box center [310, 186] width 152 height 16
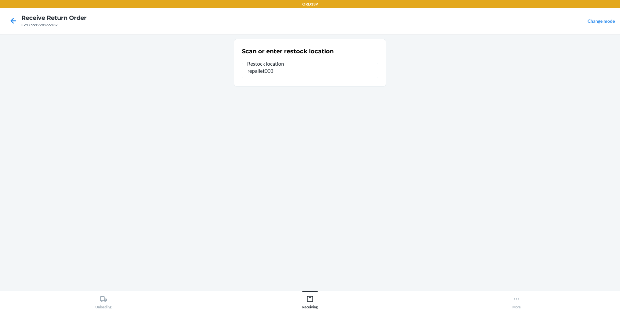
type input "repallet003"
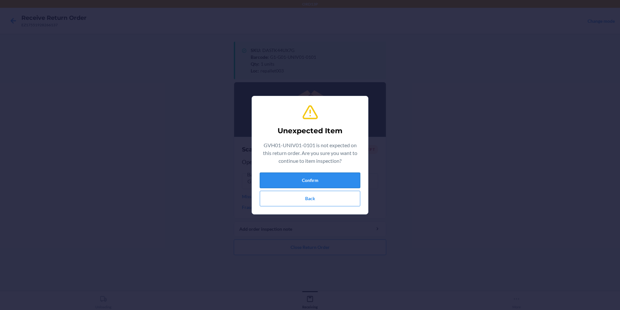
click at [332, 183] on button "Confirm" at bounding box center [310, 180] width 101 height 16
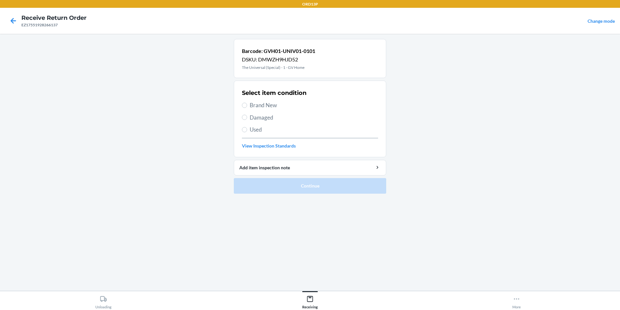
click at [257, 104] on span "Brand New" at bounding box center [314, 105] width 128 height 8
click at [247, 104] on input "Brand New" at bounding box center [244, 105] width 5 height 5
radio input "true"
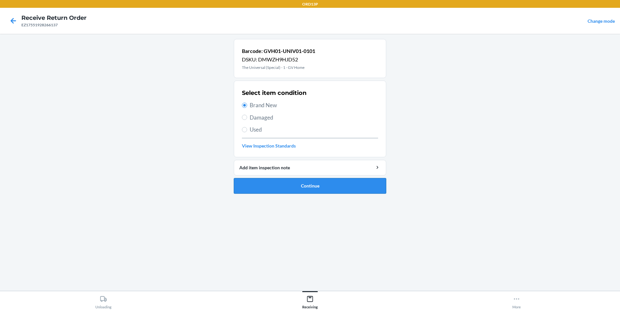
click at [267, 183] on button "Continue" at bounding box center [310, 186] width 152 height 16
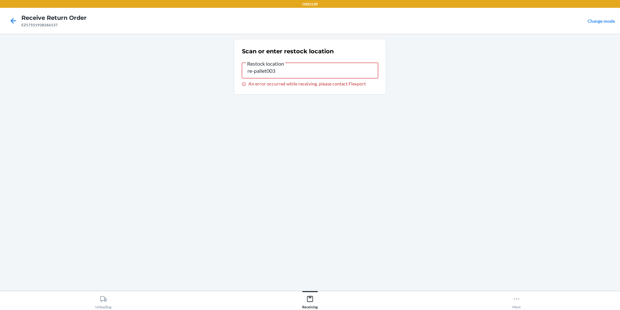
click at [337, 68] on input "re-pallet003" at bounding box center [310, 71] width 136 height 16
type input "r"
type input "repallet003"
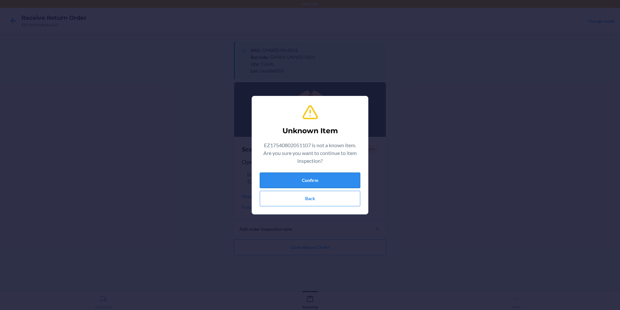
click at [293, 173] on button "Confirm" at bounding box center [310, 180] width 101 height 16
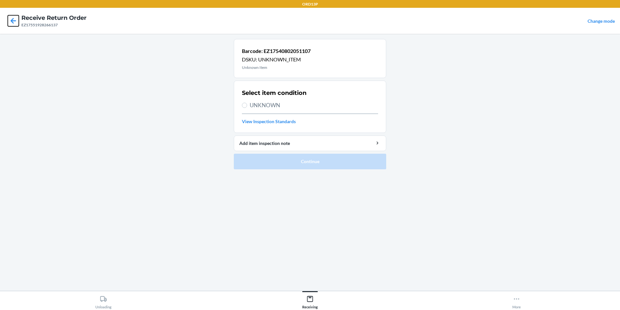
click at [16, 25] on icon at bounding box center [13, 20] width 11 height 11
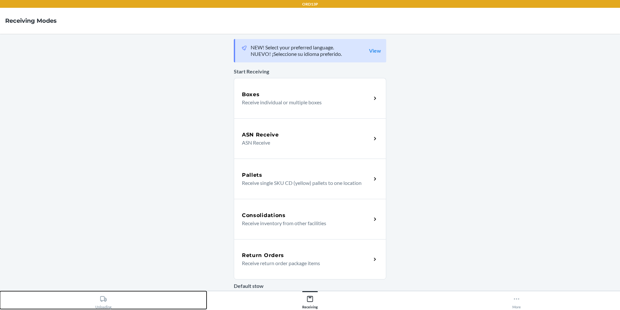
click at [104, 301] on icon at bounding box center [103, 298] width 7 height 7
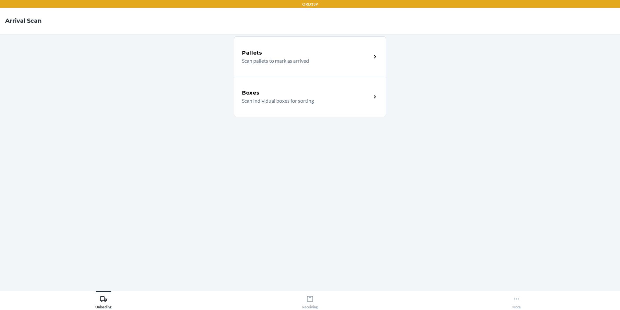
click at [282, 100] on p "Scan individual boxes for sorting" at bounding box center [304, 101] width 124 height 8
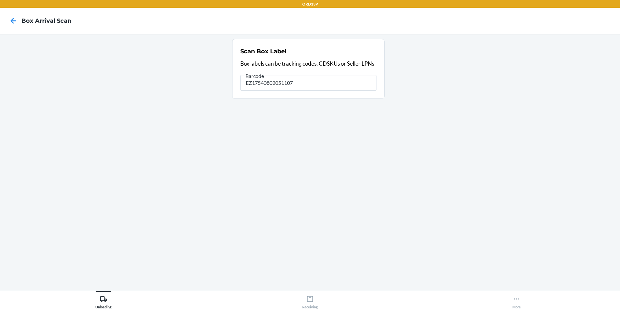
type input "EZ17540802051107"
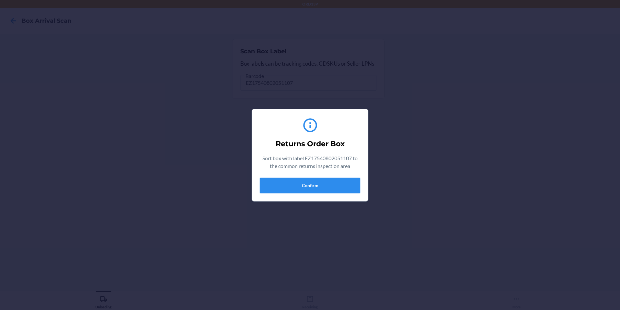
click at [290, 186] on button "Confirm" at bounding box center [310, 185] width 101 height 16
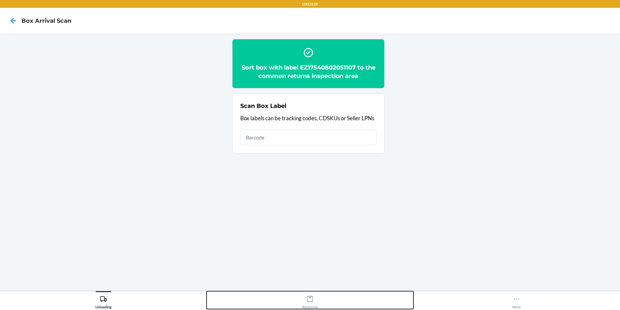
click at [309, 299] on icon at bounding box center [310, 298] width 7 height 7
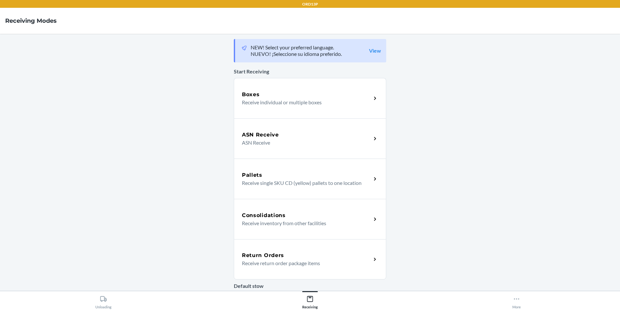
click at [297, 268] on div "Return Orders Receive return order package items" at bounding box center [310, 259] width 152 height 40
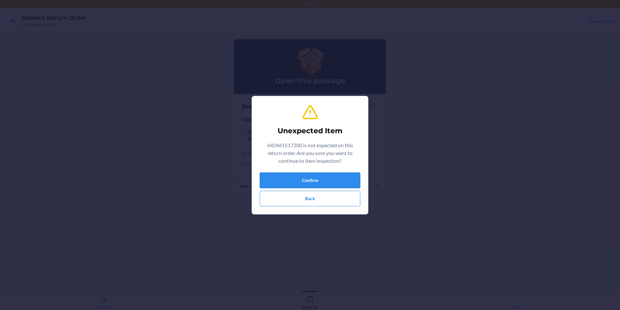
click at [348, 177] on button "Confirm" at bounding box center [310, 180] width 101 height 16
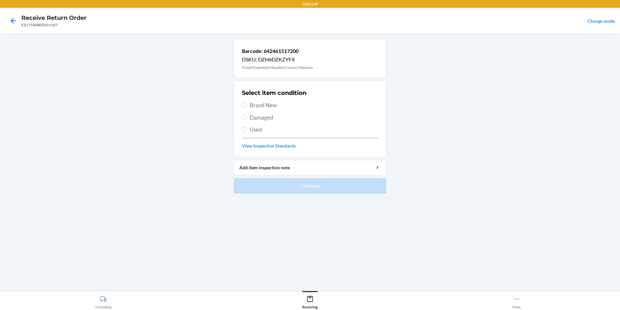
click at [286, 104] on span "Brand New" at bounding box center [314, 105] width 128 height 8
click at [247, 104] on input "Brand New" at bounding box center [244, 105] width 5 height 5
radio input "true"
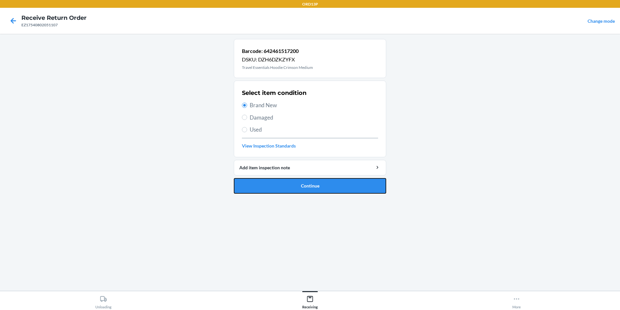
click at [305, 187] on button "Continue" at bounding box center [310, 186] width 152 height 16
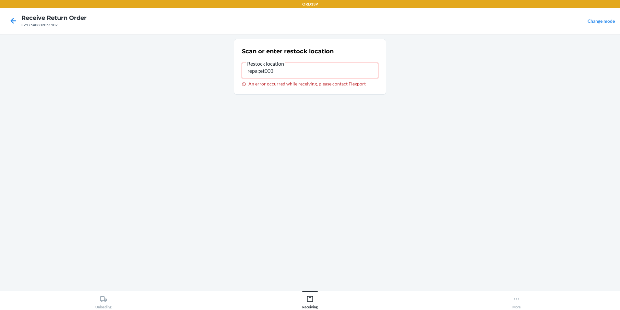
click at [310, 71] on input "repa;;et003" at bounding box center [310, 71] width 136 height 16
type input "r"
type input "repallet003"
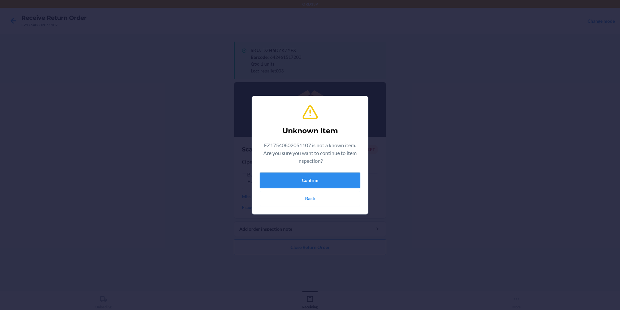
click at [271, 177] on button "Confirm" at bounding box center [310, 180] width 101 height 16
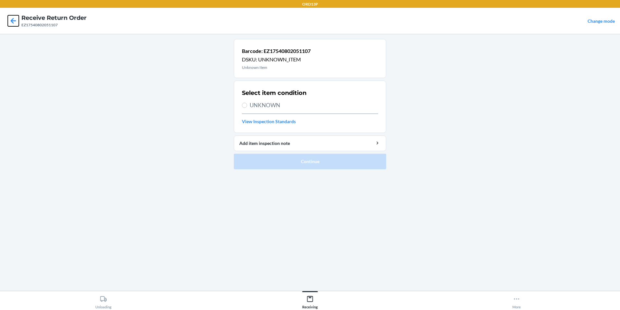
click at [12, 25] on icon at bounding box center [13, 20] width 11 height 11
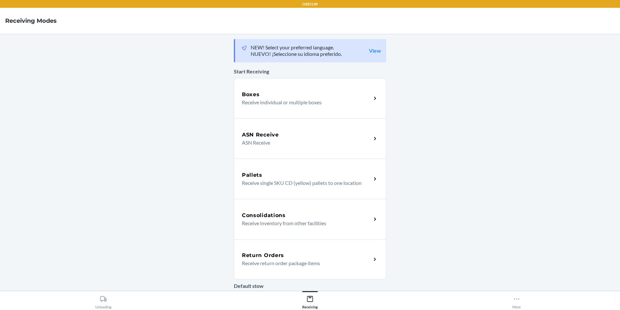
click at [256, 254] on h5 "Return Orders" at bounding box center [263, 255] width 42 height 8
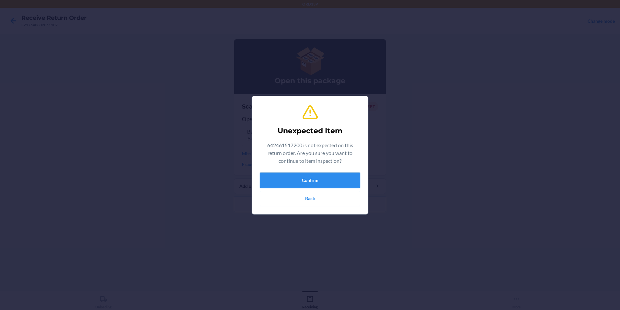
click at [334, 178] on button "Confirm" at bounding box center [310, 180] width 101 height 16
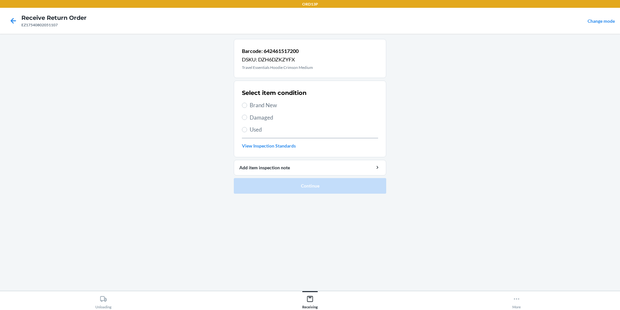
click at [305, 109] on span "Brand New" at bounding box center [314, 105] width 128 height 8
click at [247, 108] on input "Brand New" at bounding box center [244, 105] width 5 height 5
radio input "true"
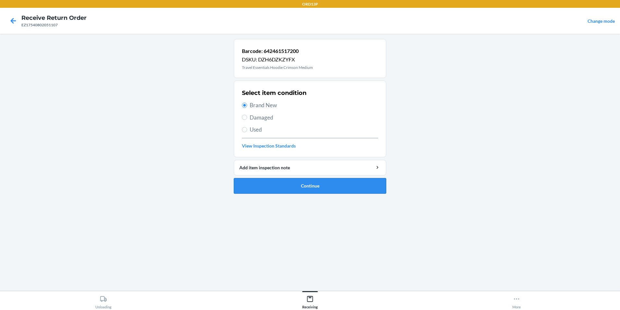
click at [296, 182] on button "Continue" at bounding box center [310, 186] width 152 height 16
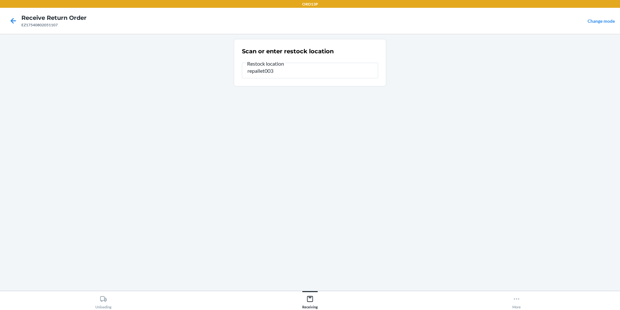
type input "repallet003"
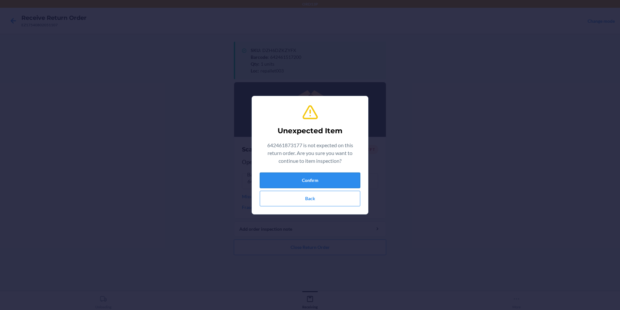
click at [290, 176] on button "Confirm" at bounding box center [310, 180] width 101 height 16
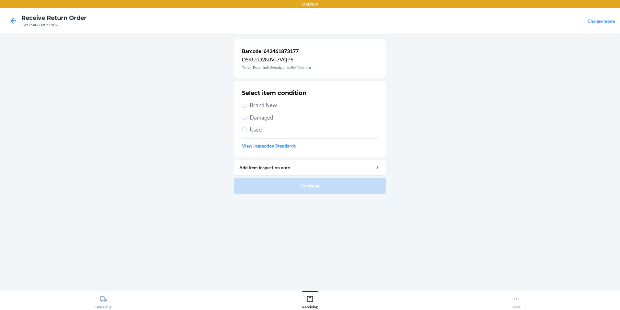
click at [276, 108] on span "Brand New" at bounding box center [314, 105] width 128 height 8
click at [247, 108] on input "Brand New" at bounding box center [244, 105] width 5 height 5
radio input "true"
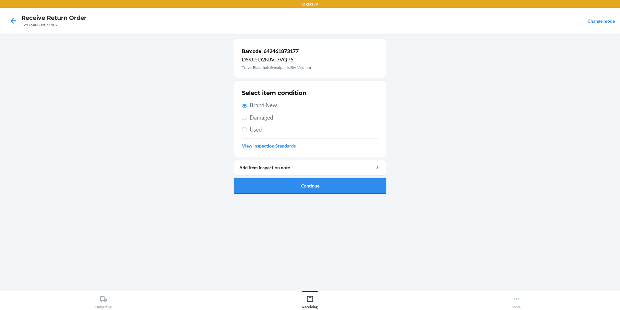
click at [323, 186] on button "Continue" at bounding box center [310, 186] width 152 height 16
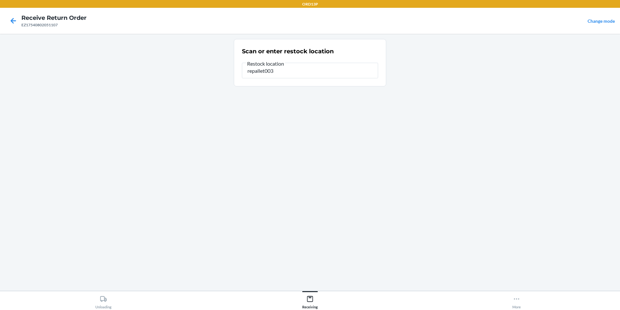
type input "repallet003"
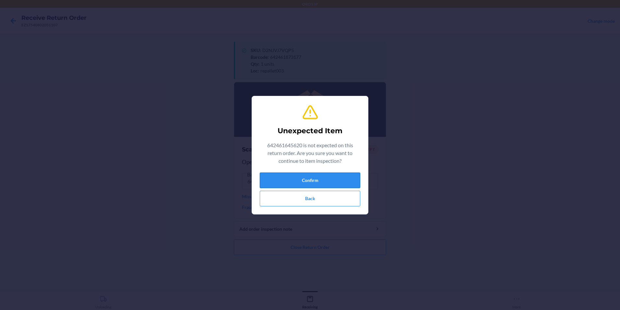
click at [279, 183] on button "Confirm" at bounding box center [310, 180] width 101 height 16
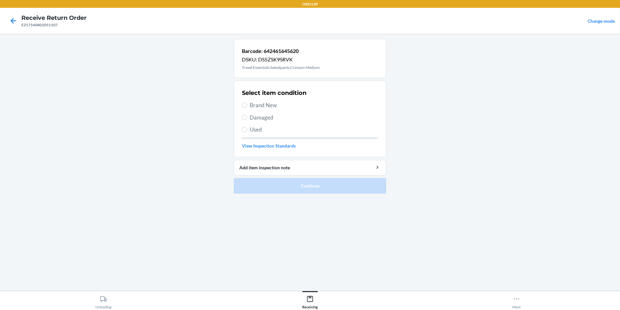
click at [284, 103] on span "Brand New" at bounding box center [314, 105] width 128 height 8
click at [247, 103] on input "Brand New" at bounding box center [244, 105] width 5 height 5
radio input "true"
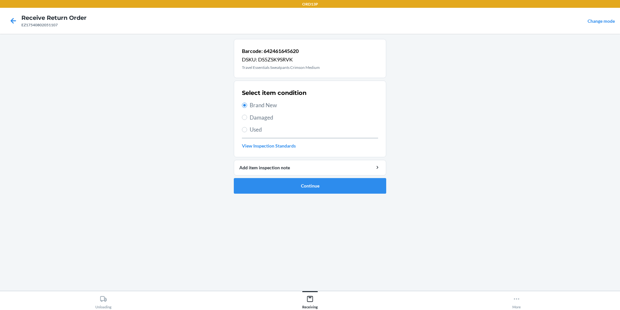
click at [284, 103] on span "Brand New" at bounding box center [314, 105] width 128 height 8
click at [247, 103] on input "Brand New" at bounding box center [244, 105] width 5 height 5
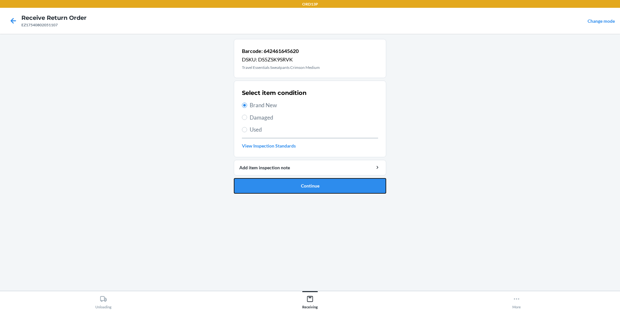
click at [283, 189] on button "Continue" at bounding box center [310, 186] width 152 height 16
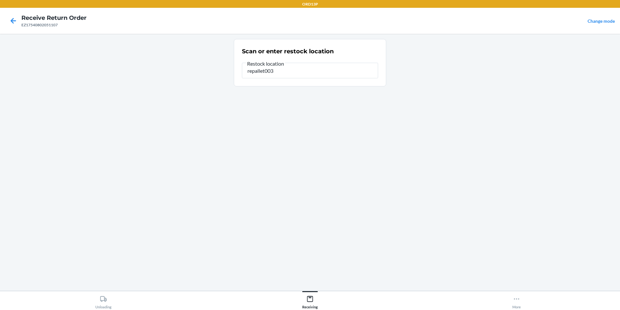
type input "repallet003"
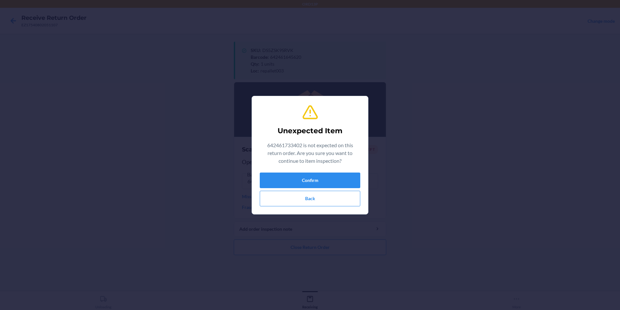
click at [322, 160] on p "642461733402 is not expected on this return order. Are you sure you want to con…" at bounding box center [310, 152] width 101 height 23
click at [325, 178] on button "Confirm" at bounding box center [310, 180] width 101 height 16
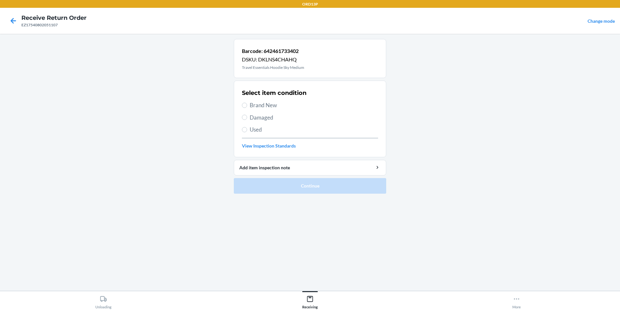
click at [329, 106] on span "Brand New" at bounding box center [314, 105] width 128 height 8
click at [247, 106] on input "Brand New" at bounding box center [244, 105] width 5 height 5
radio input "true"
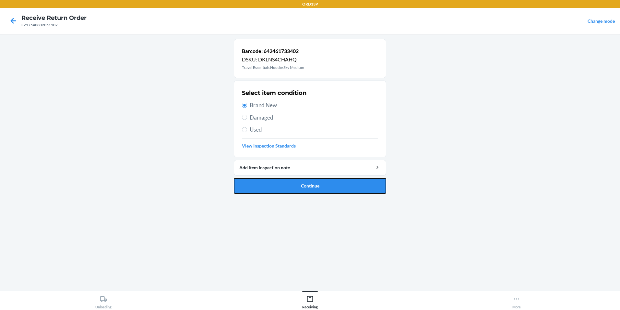
click at [318, 186] on button "Continue" at bounding box center [310, 186] width 152 height 16
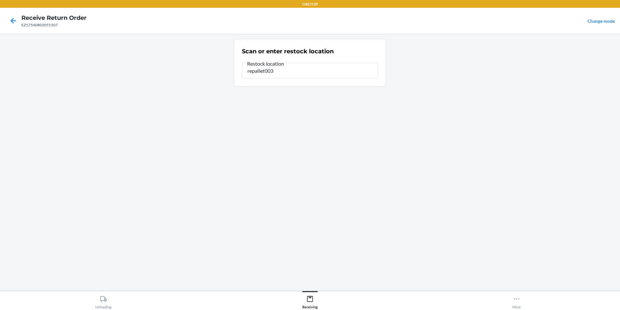
type input "repallet003"
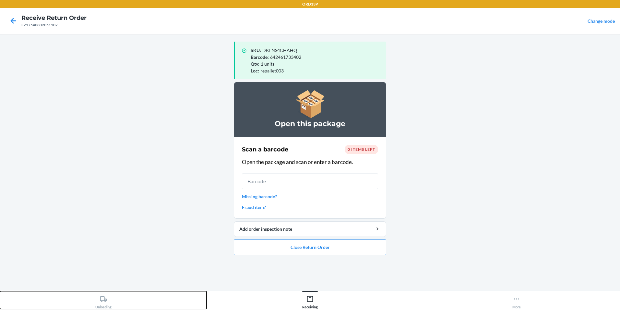
click at [103, 306] on div "Unloading" at bounding box center [103, 300] width 16 height 16
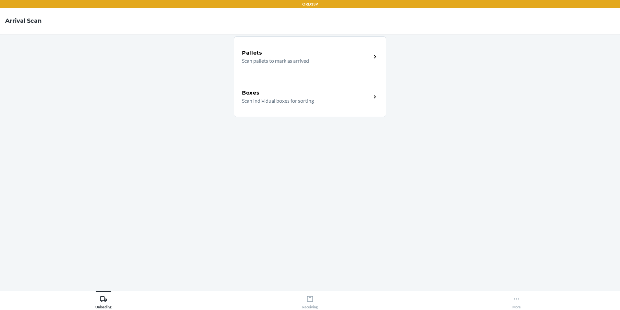
click at [334, 114] on div "Boxes Scan individual boxes for sorting" at bounding box center [310, 97] width 152 height 40
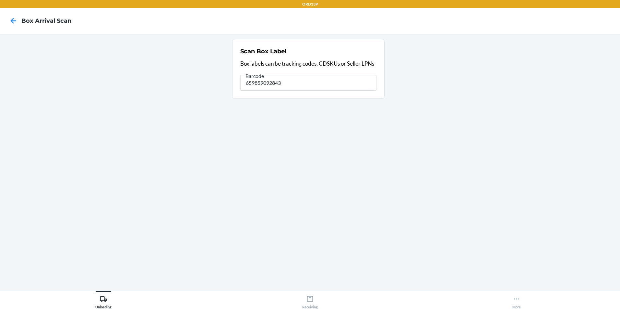
type input "659859092843"
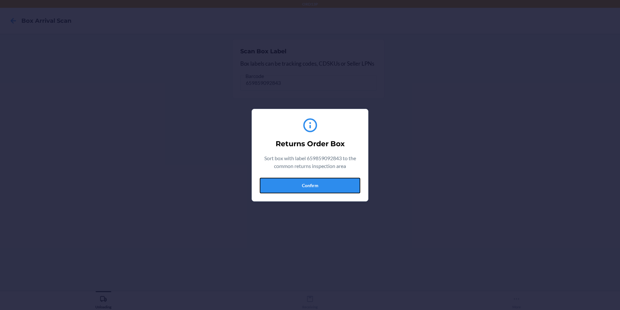
drag, startPoint x: 286, startPoint y: 186, endPoint x: 252, endPoint y: 198, distance: 36.3
click at [287, 186] on button "Confirm" at bounding box center [310, 185] width 101 height 16
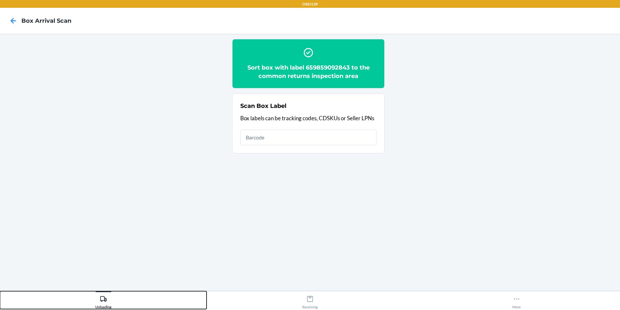
click at [107, 299] on icon at bounding box center [103, 298] width 7 height 7
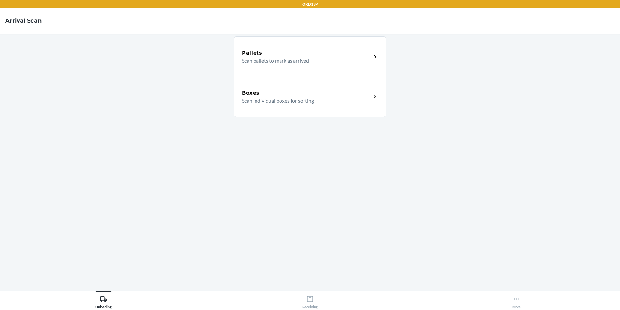
click at [301, 102] on p "Scan individual boxes for sorting" at bounding box center [304, 101] width 124 height 8
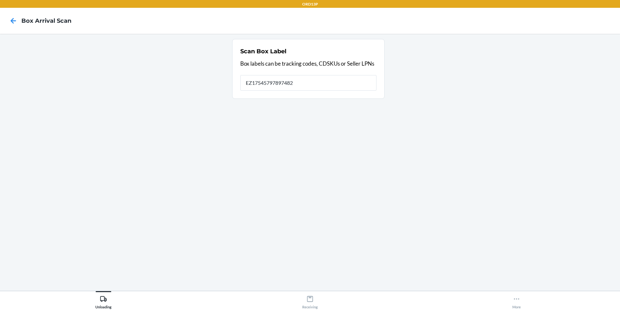
type input "EZ17545797897482"
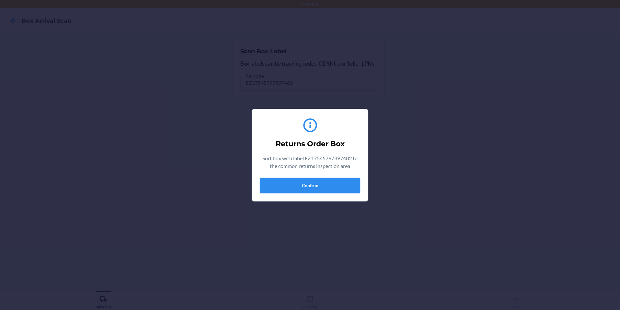
click at [291, 183] on button "Confirm" at bounding box center [310, 185] width 101 height 16
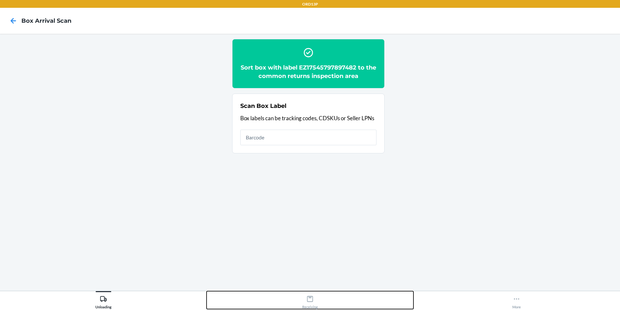
drag, startPoint x: 309, startPoint y: 304, endPoint x: 312, endPoint y: 298, distance: 7.1
click at [312, 298] on div "Receiving" at bounding box center [310, 300] width 16 height 16
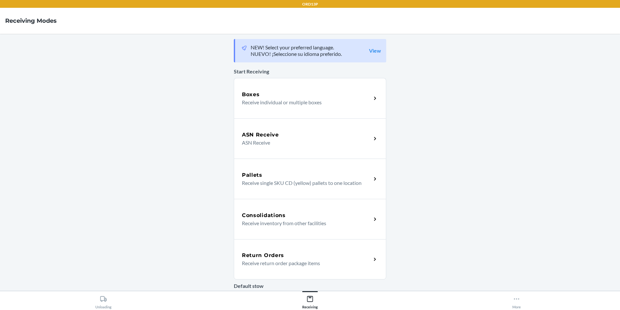
click at [262, 257] on h5 "Return Orders" at bounding box center [263, 255] width 42 height 8
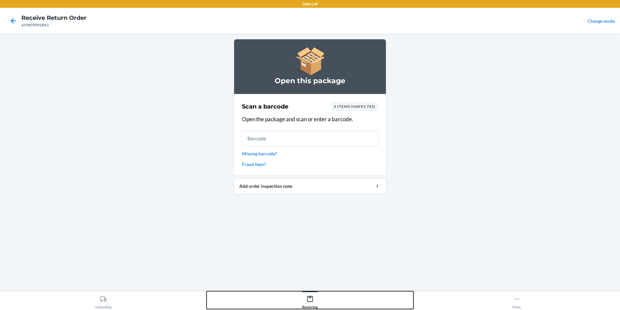
click at [308, 300] on icon at bounding box center [310, 299] width 6 height 6
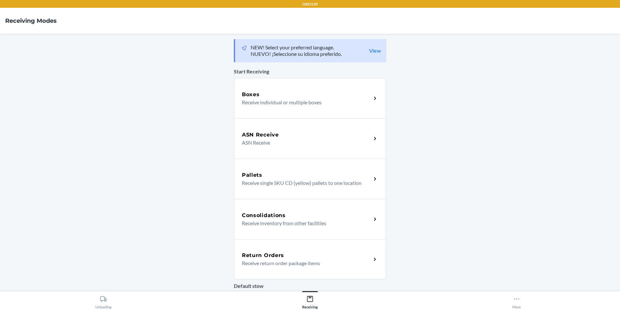
click at [308, 261] on p "Receive return order package items" at bounding box center [304, 263] width 124 height 8
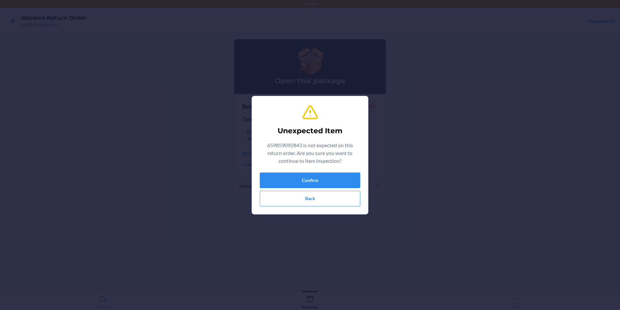
click at [258, 176] on section "Unexpected Item 659859092843 is not expected on this return order. Are you sure…" at bounding box center [310, 155] width 117 height 118
click at [263, 177] on button "Confirm" at bounding box center [310, 180] width 101 height 16
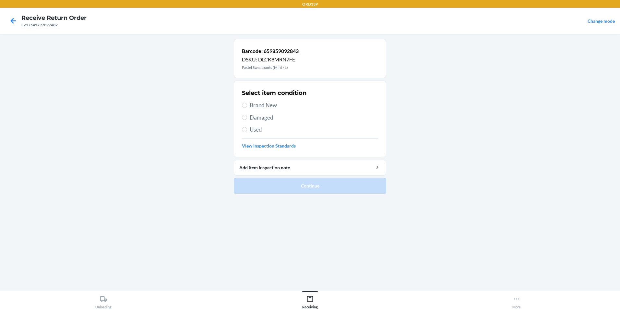
click at [250, 104] on span "Brand New" at bounding box center [314, 105] width 128 height 8
click at [247, 104] on input "Brand New" at bounding box center [244, 105] width 5 height 5
radio input "true"
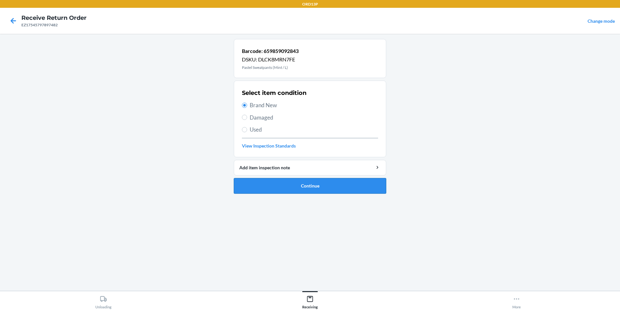
click at [256, 180] on button "Continue" at bounding box center [310, 186] width 152 height 16
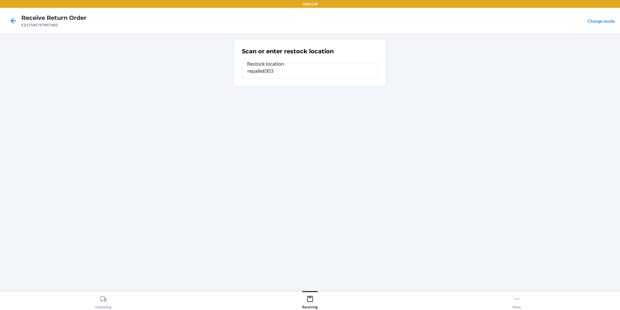
type input "repallet003"
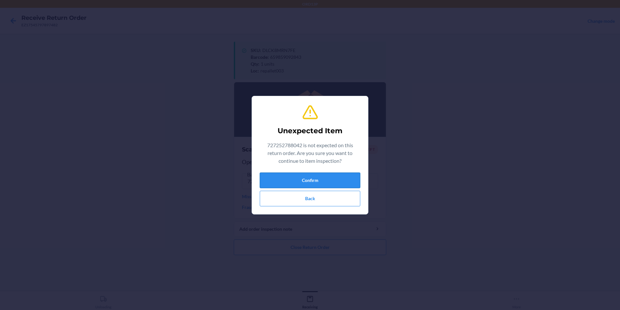
click at [283, 178] on button "Confirm" at bounding box center [310, 180] width 101 height 16
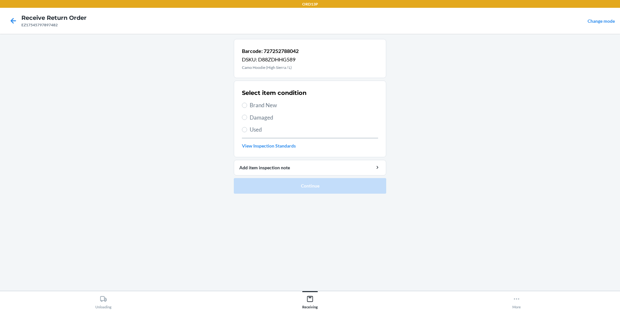
drag, startPoint x: 290, startPoint y: 100, endPoint x: 291, endPoint y: 105, distance: 5.4
click at [291, 105] on div "Select item condition Brand New Damaged Used View Inspection Standards" at bounding box center [310, 119] width 136 height 64
click at [298, 106] on span "Brand New" at bounding box center [314, 105] width 128 height 8
click at [247, 106] on input "Brand New" at bounding box center [244, 105] width 5 height 5
radio input "true"
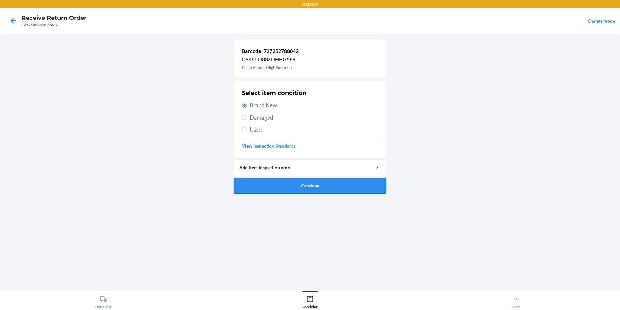
click at [364, 186] on button "Continue" at bounding box center [310, 186] width 152 height 16
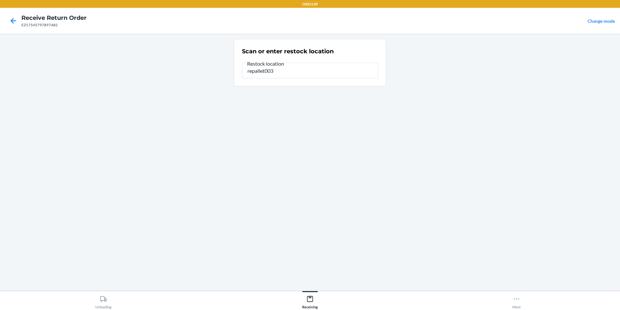
type input "repallet003"
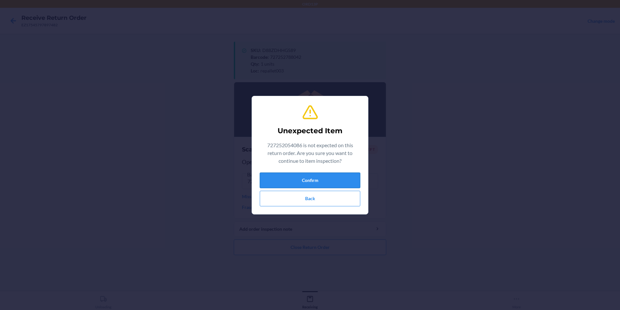
click at [303, 184] on button "Confirm" at bounding box center [310, 180] width 101 height 16
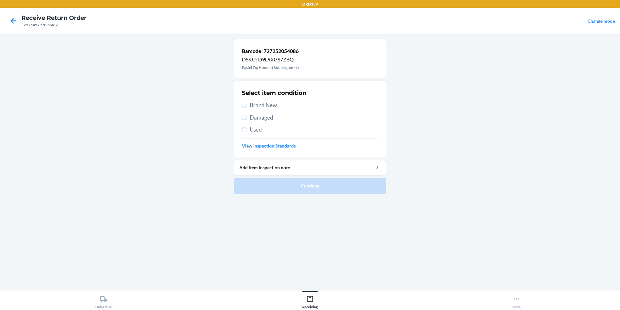
click at [300, 109] on span "Brand New" at bounding box center [314, 105] width 128 height 8
click at [247, 108] on input "Brand New" at bounding box center [244, 105] width 5 height 5
radio input "true"
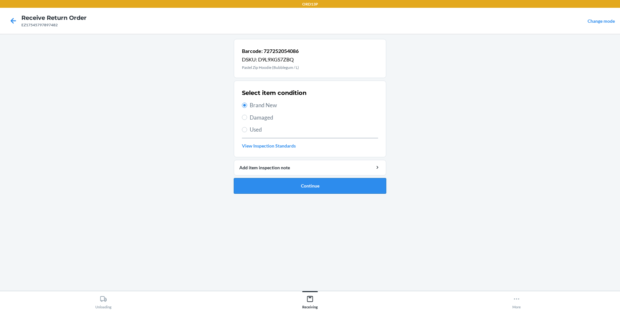
click at [300, 185] on button "Continue" at bounding box center [310, 186] width 152 height 16
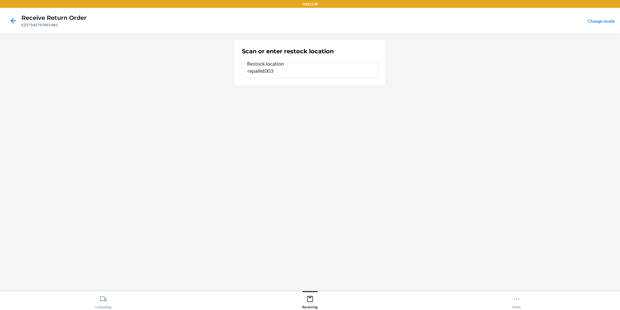
type input "repallet003"
